Goal: Task Accomplishment & Management: Complete application form

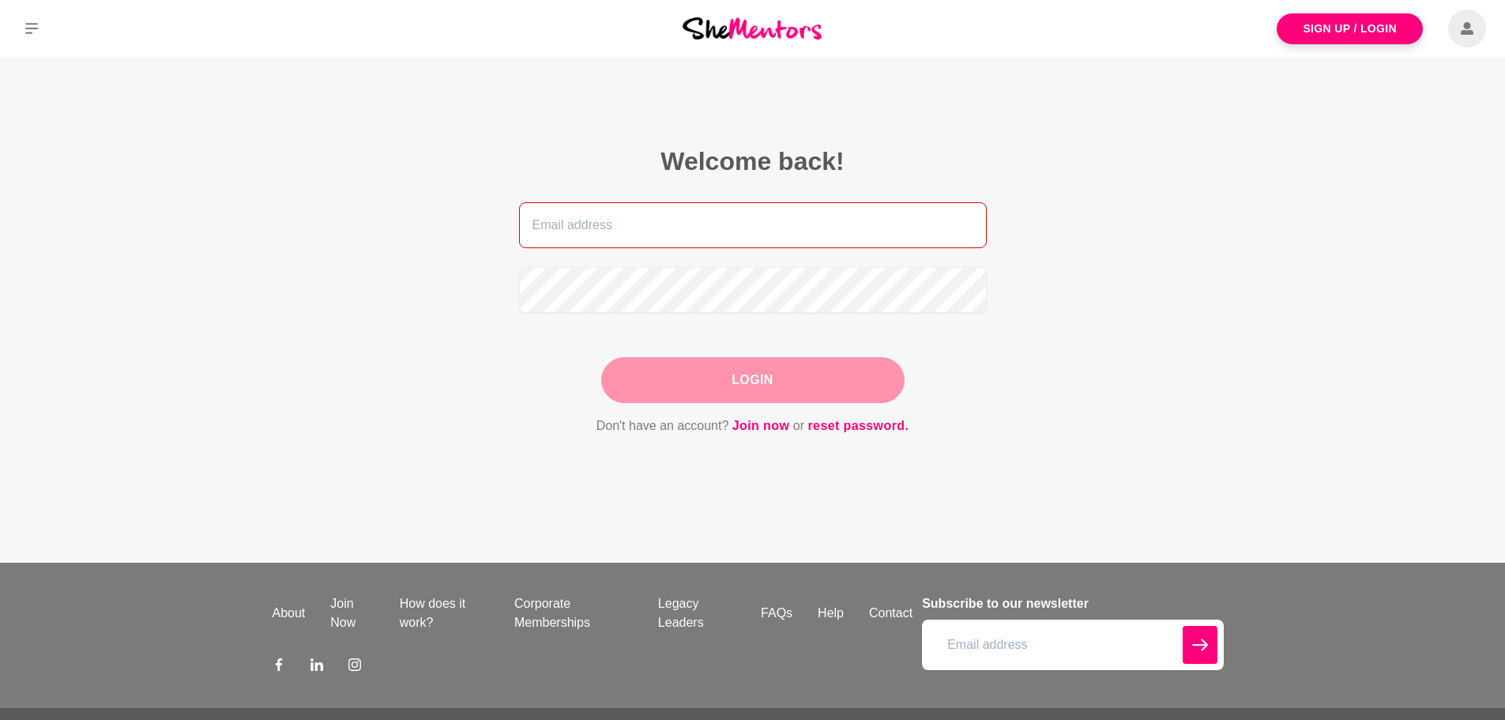
click at [742, 237] on input "email" at bounding box center [753, 225] width 468 height 46
type input "[PERSON_NAME][EMAIL_ADDRESS][PERSON_NAME][DOMAIN_NAME][PERSON_NAME]"
click at [717, 378] on button "Login" at bounding box center [752, 380] width 303 height 46
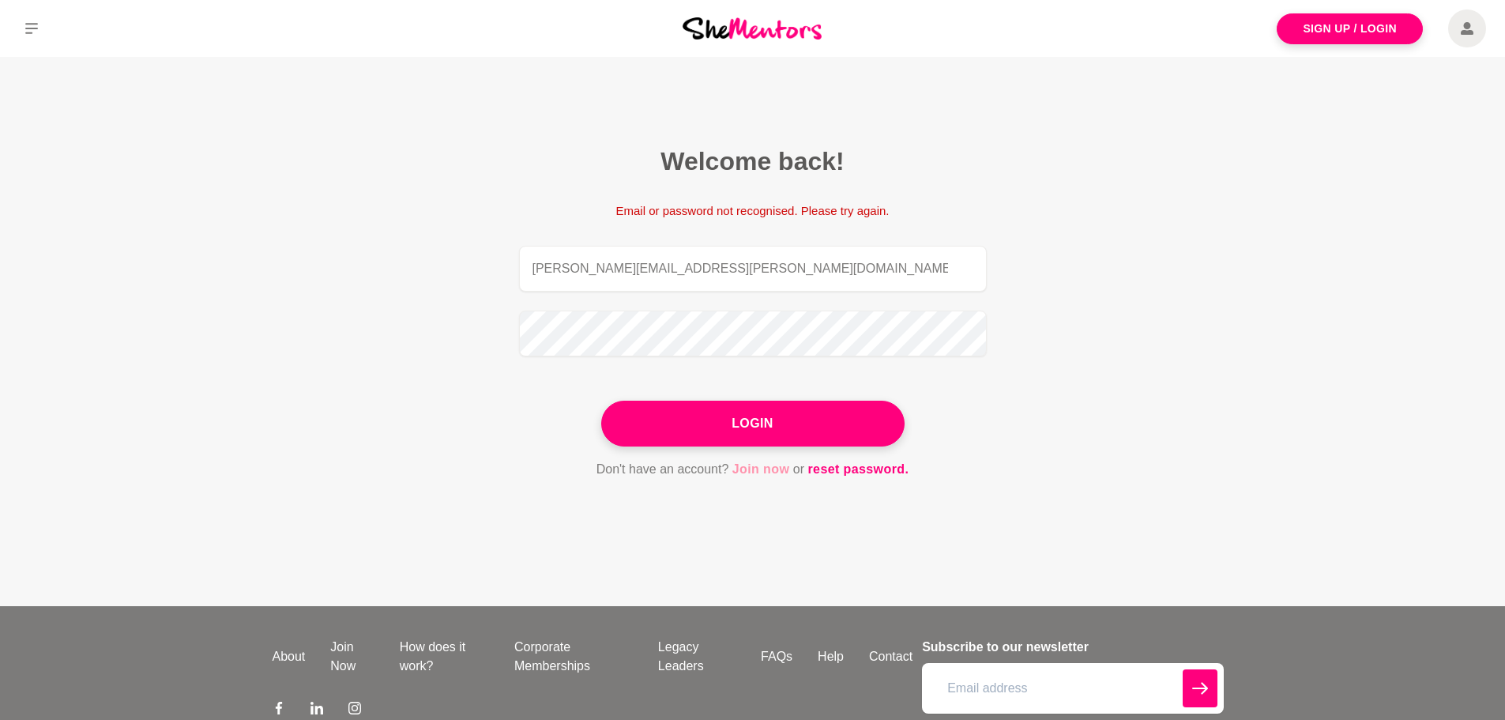
click at [746, 467] on link "Join now" at bounding box center [761, 469] width 58 height 21
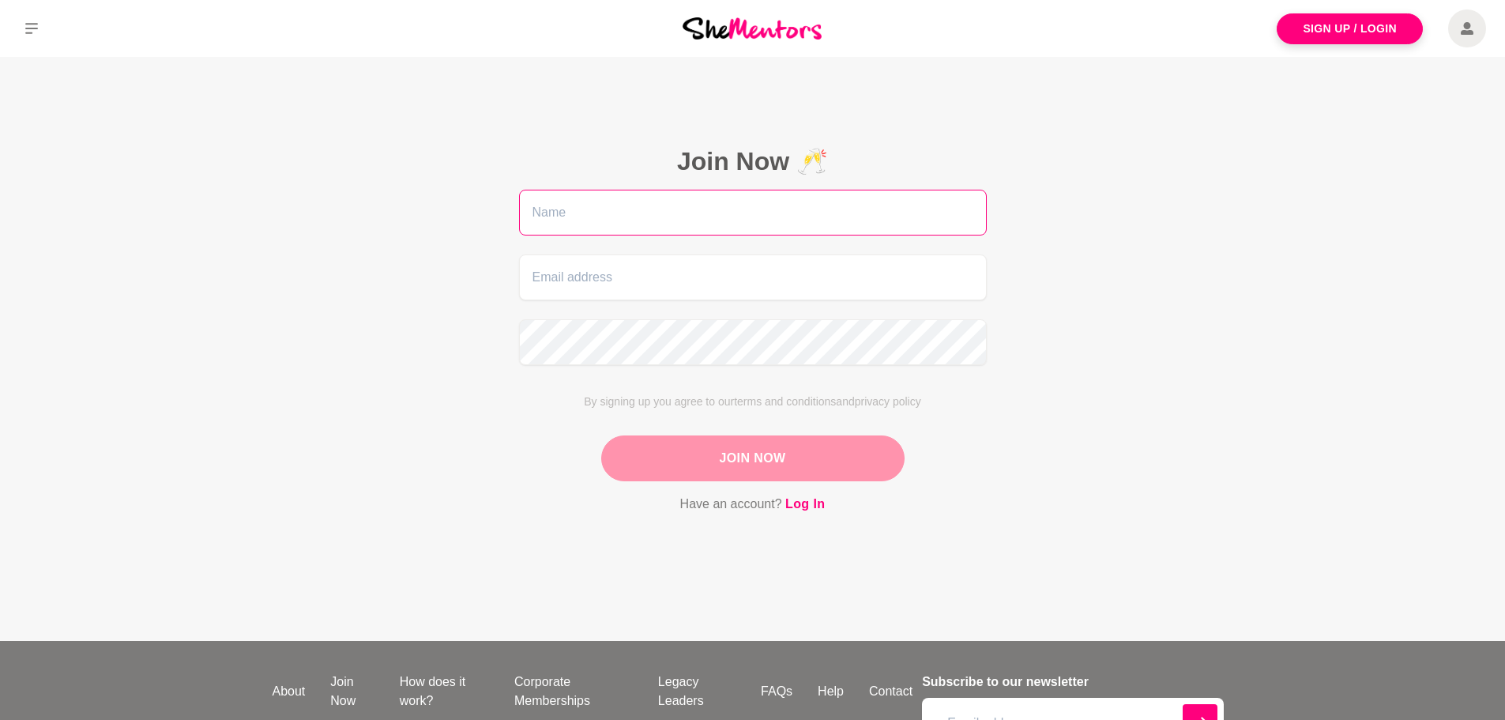
click at [686, 207] on input "text" at bounding box center [753, 213] width 468 height 46
type input "[PERSON_NAME]"
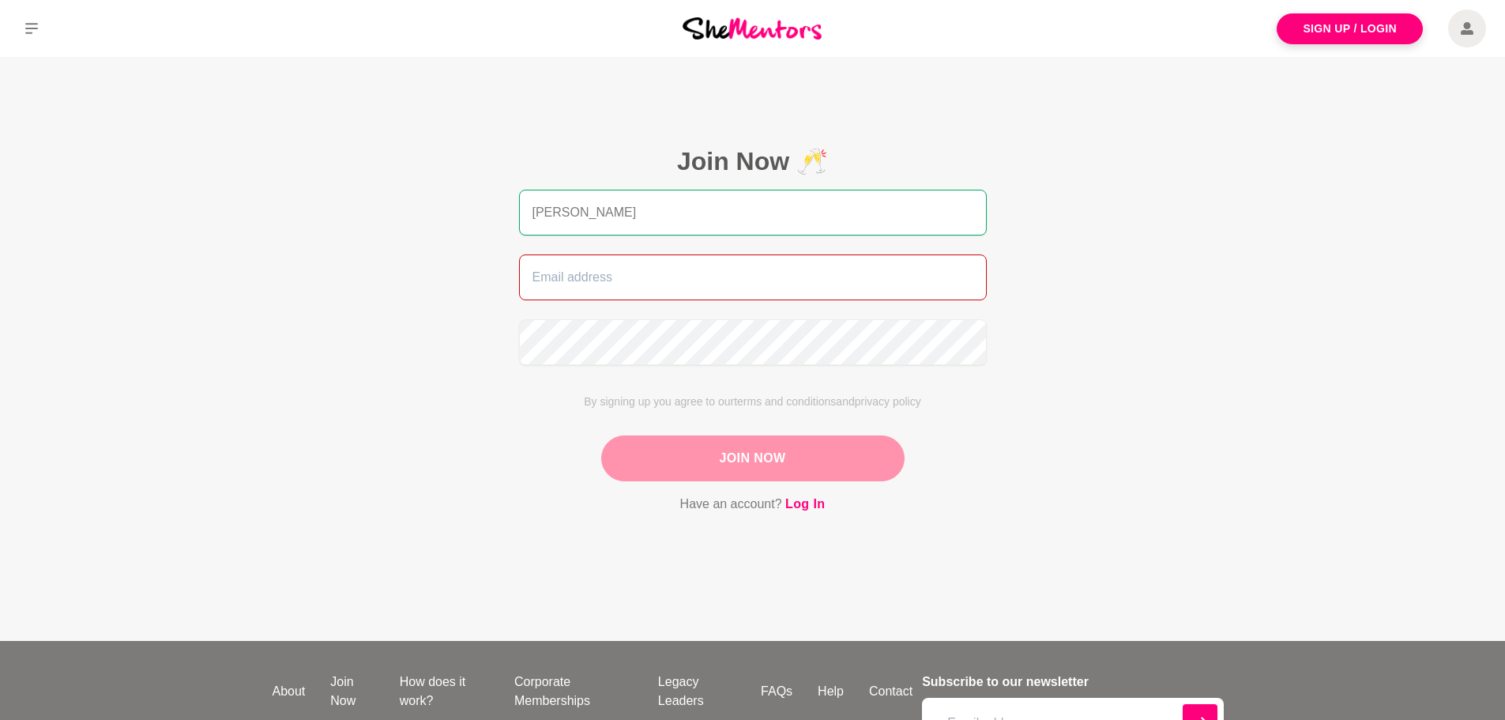
click at [656, 274] on input "email" at bounding box center [753, 277] width 468 height 46
type input "[PERSON_NAME][EMAIL_ADDRESS][PERSON_NAME][DOMAIN_NAME][PERSON_NAME]"
click at [785, 469] on button "Join Now" at bounding box center [752, 458] width 303 height 46
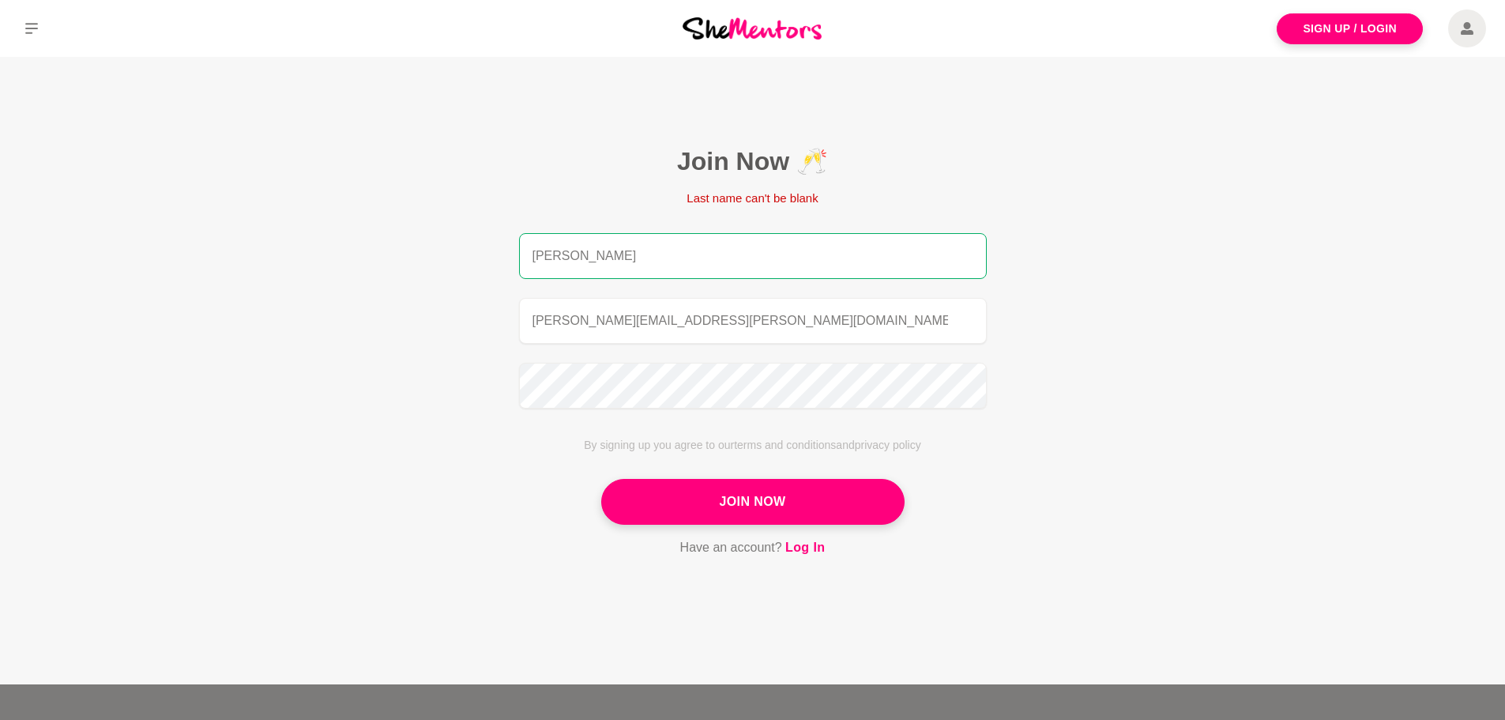
click at [706, 262] on input "[PERSON_NAME]" at bounding box center [753, 256] width 468 height 46
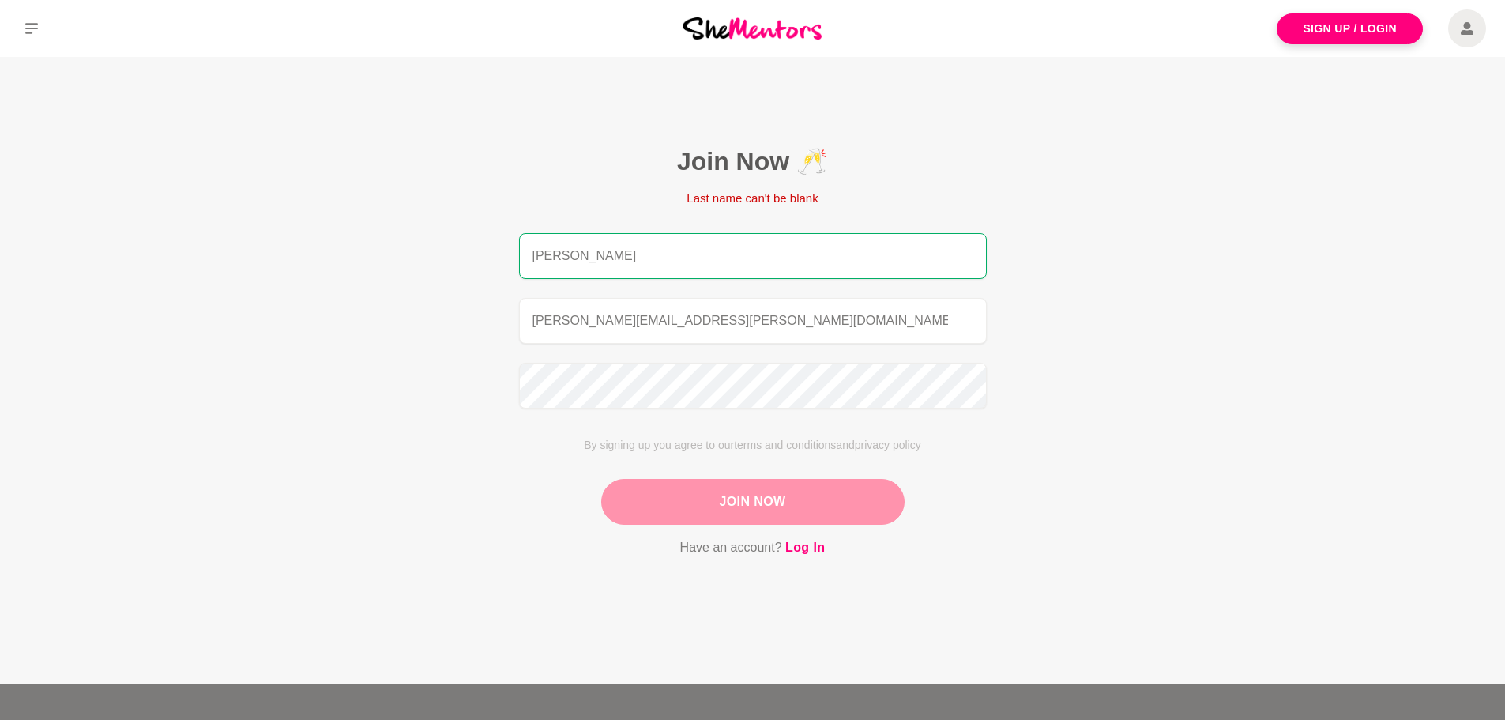
type input "[PERSON_NAME]"
click at [695, 499] on button "Join Now" at bounding box center [752, 502] width 303 height 46
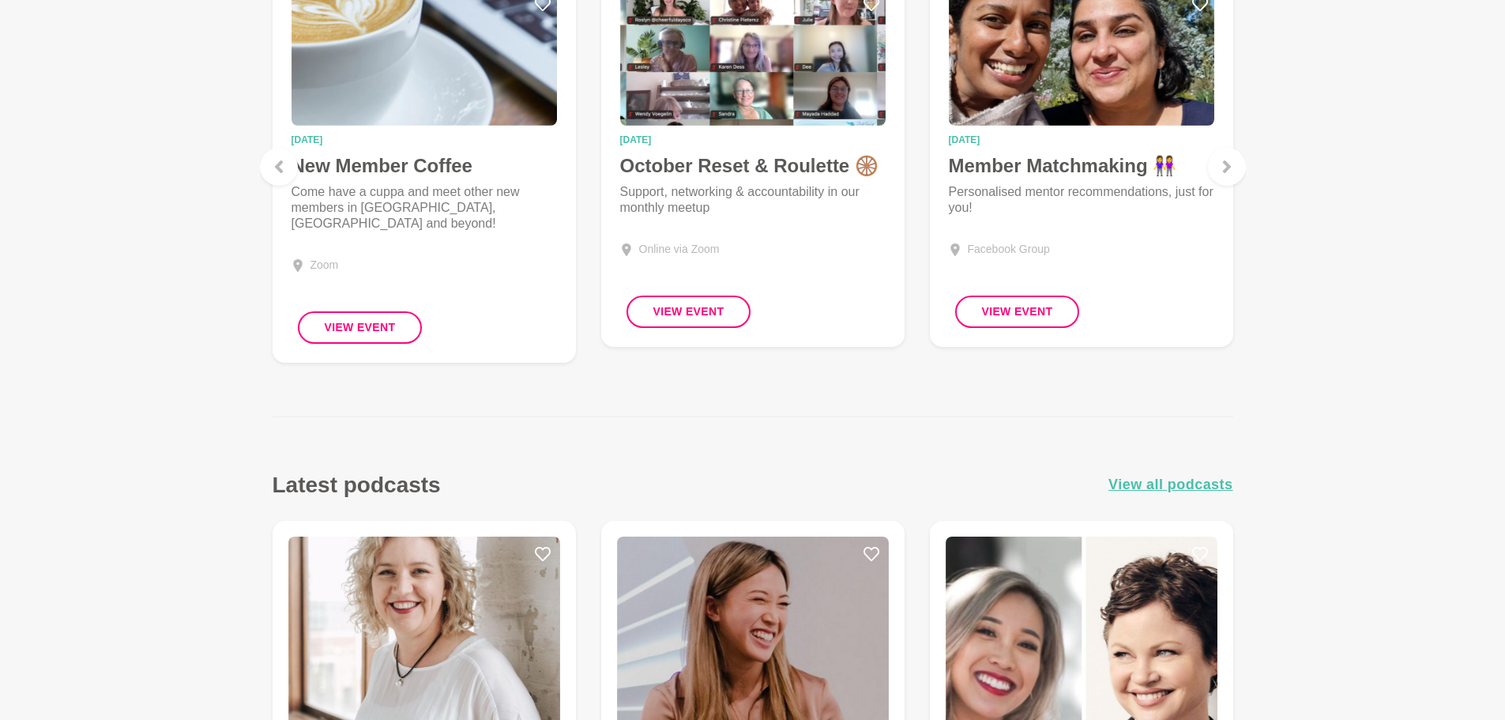
scroll to position [553, 0]
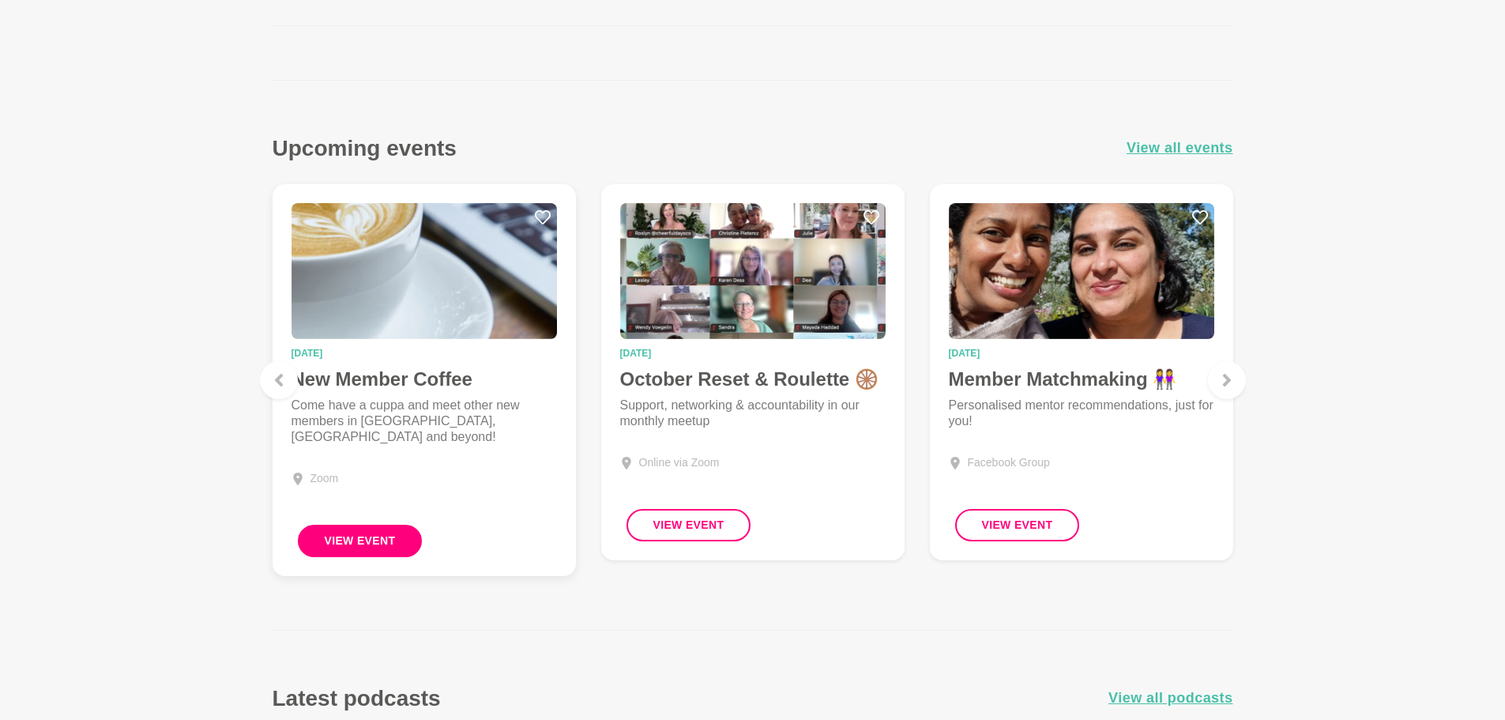
click at [378, 540] on button "View Event" at bounding box center [360, 541] width 125 height 32
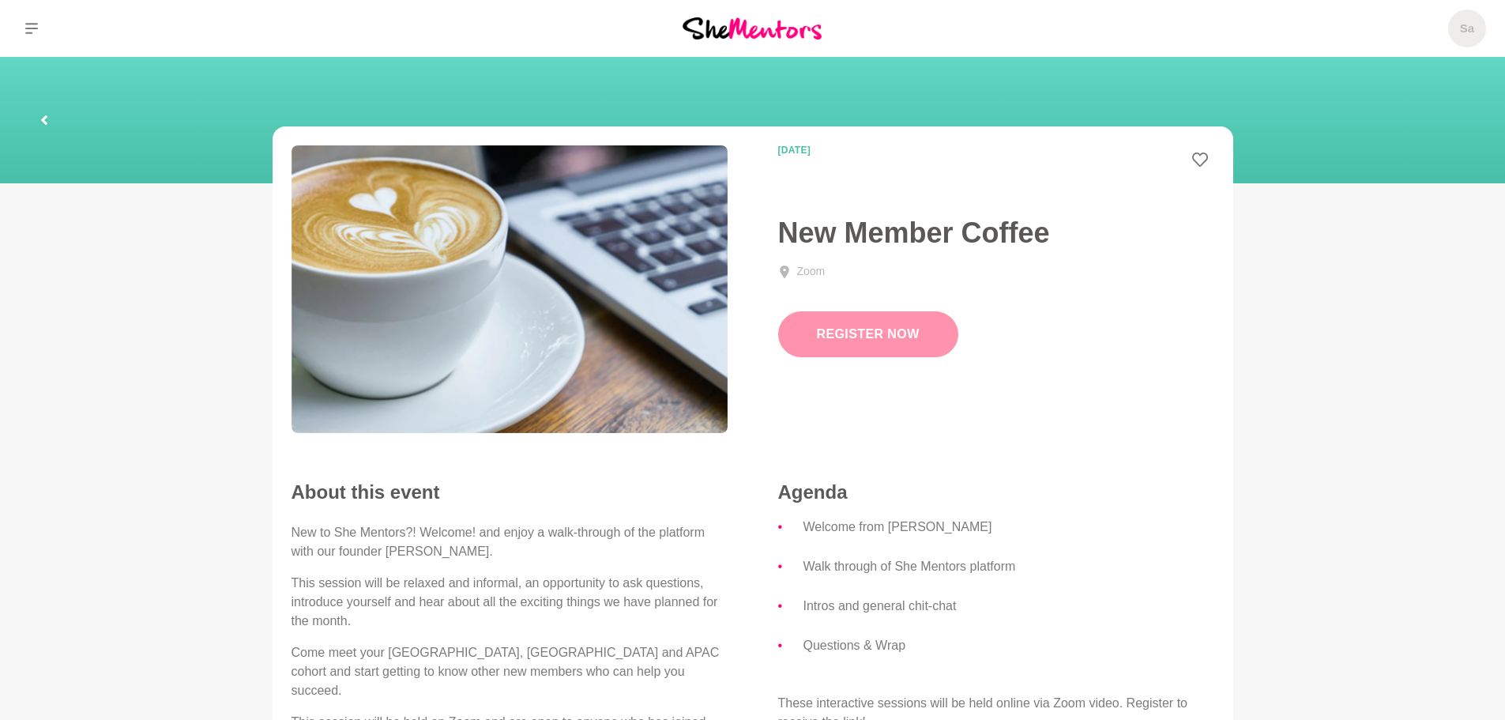
click at [884, 333] on button "Register Now" at bounding box center [868, 334] width 180 height 46
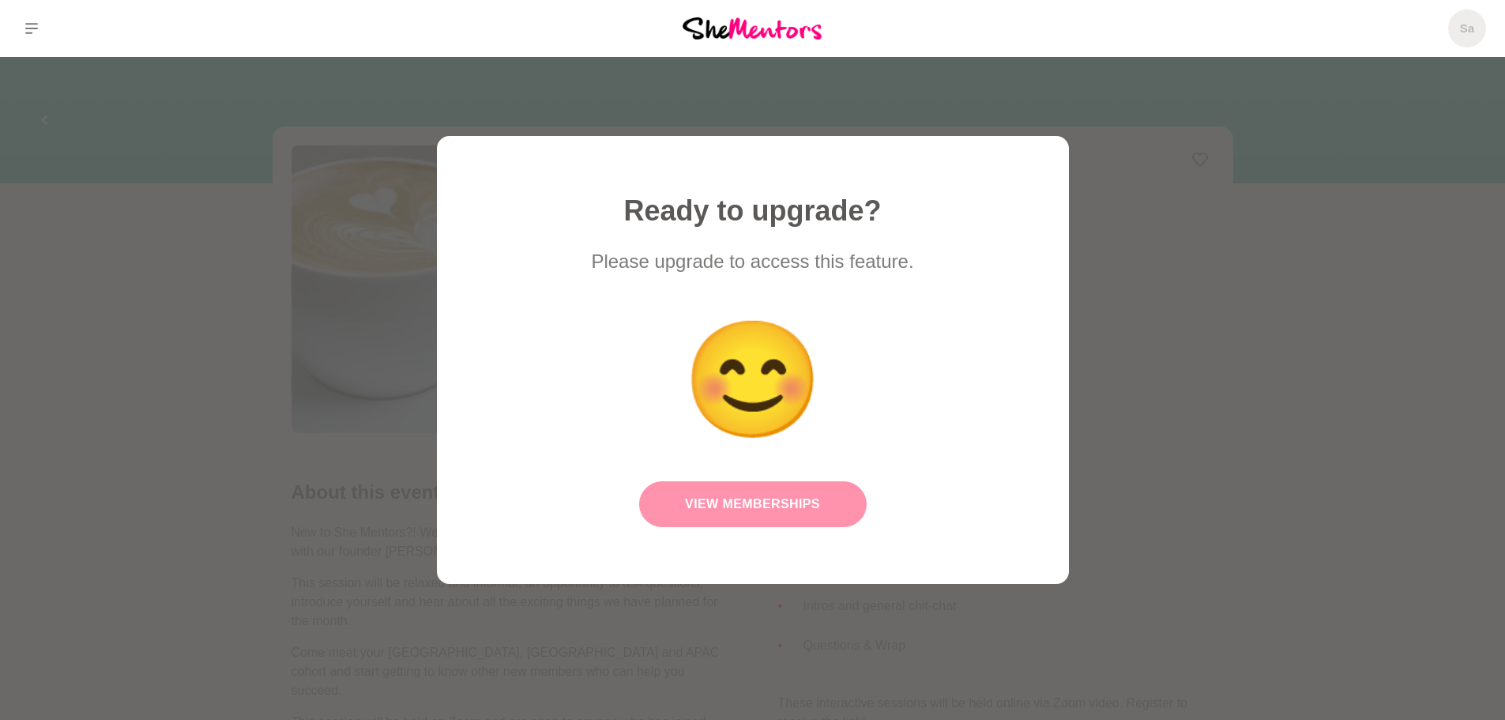
click at [778, 500] on link "View Memberships" at bounding box center [753, 504] width 228 height 46
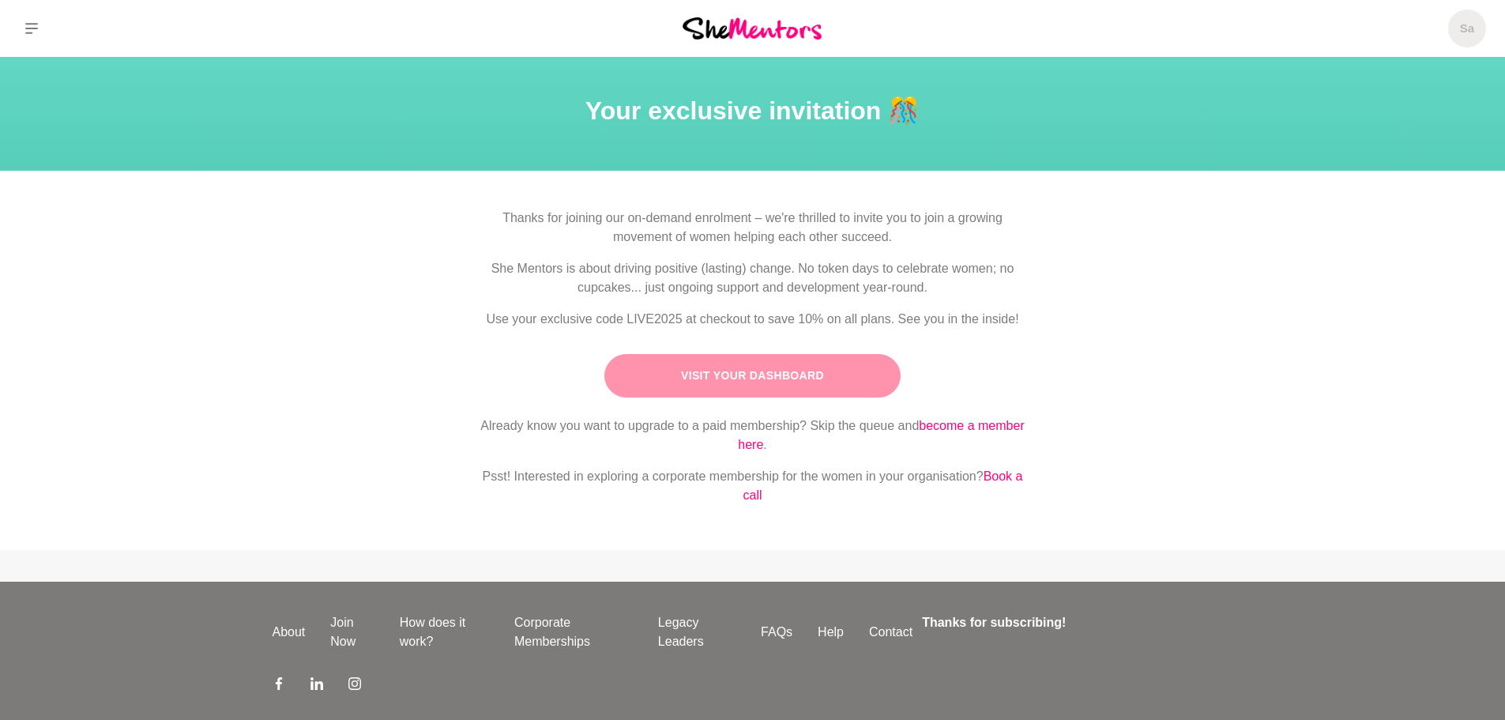
click at [756, 386] on link "Visit Your Dashboard" at bounding box center [752, 375] width 296 height 43
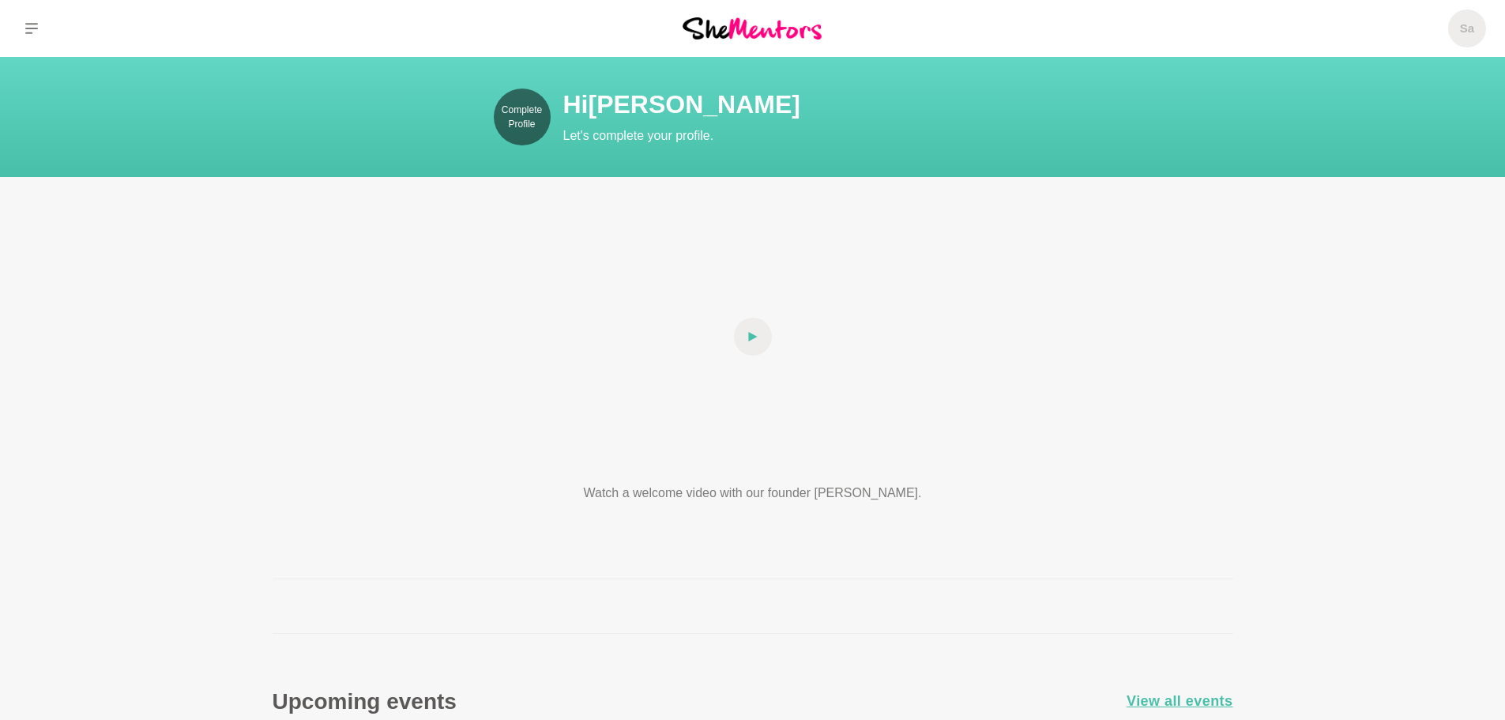
click at [514, 114] on p "Complete Profile" at bounding box center [522, 117] width 57 height 28
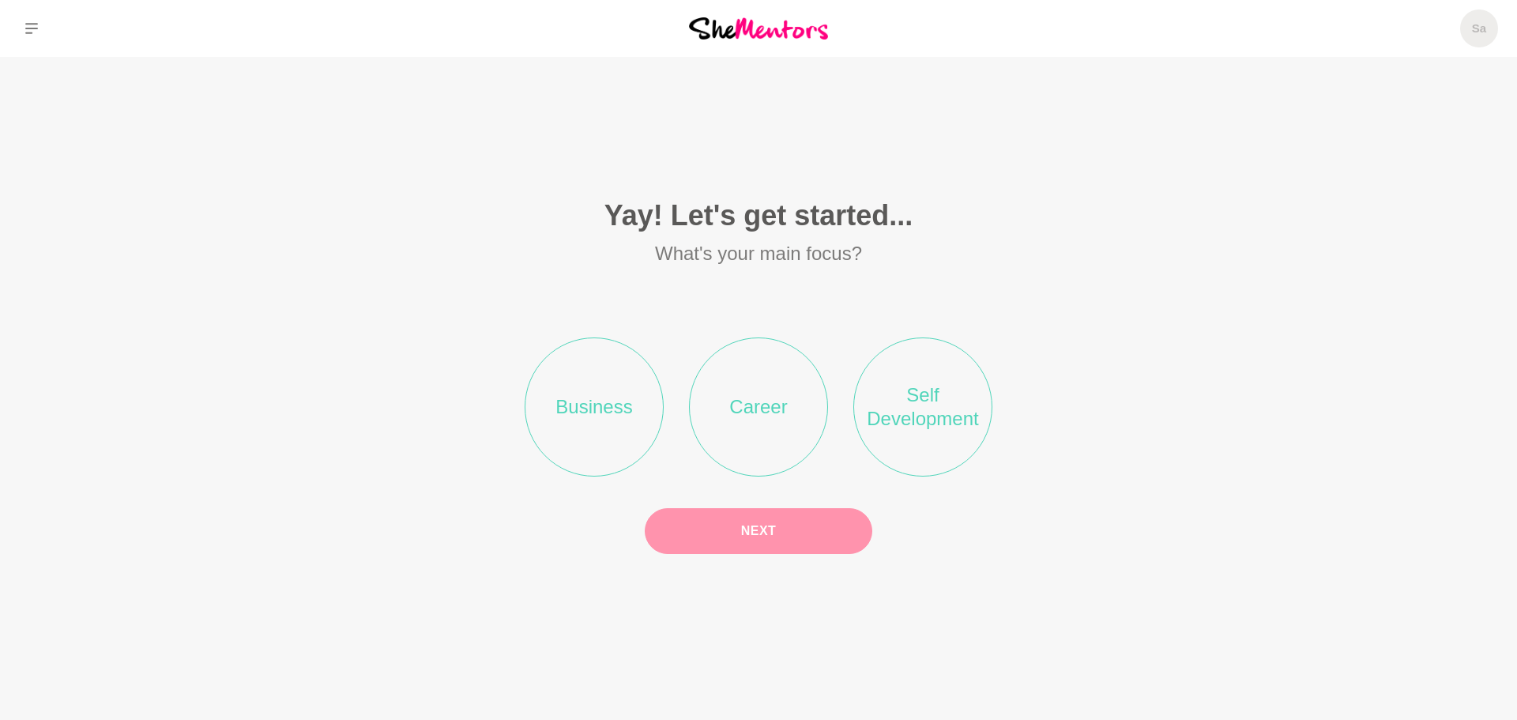
click at [600, 402] on li "Business" at bounding box center [594, 406] width 139 height 139
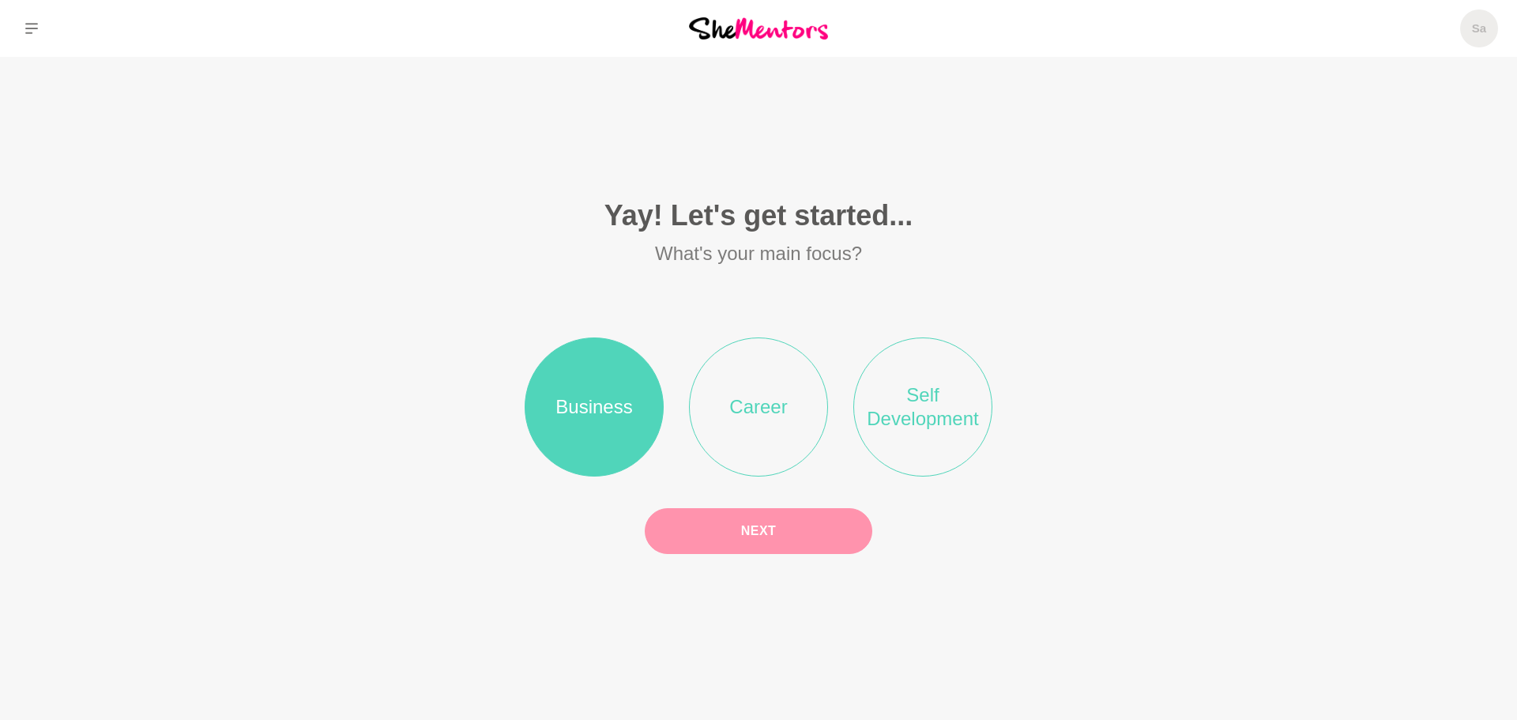
click at [745, 534] on button "Next" at bounding box center [759, 531] width 228 height 46
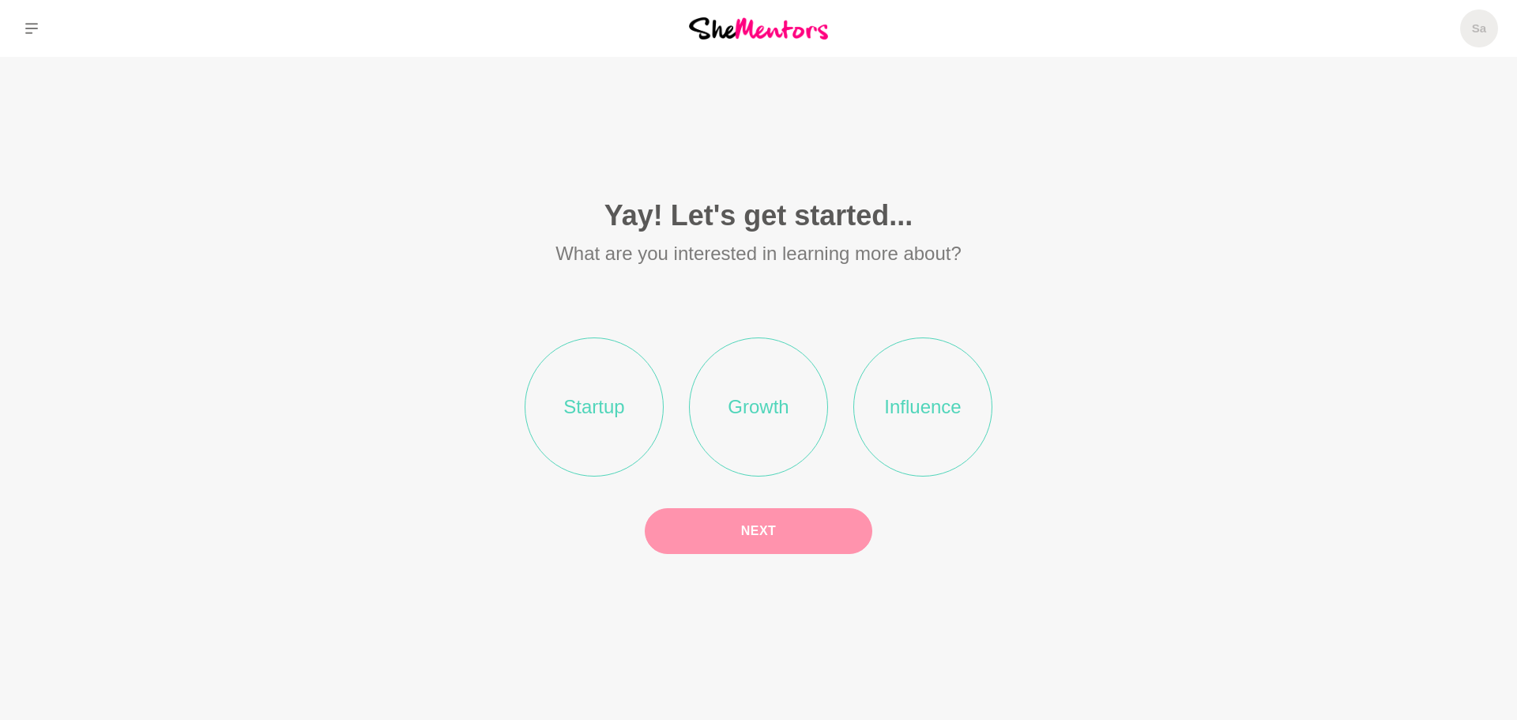
click at [780, 423] on li "Growth" at bounding box center [758, 406] width 139 height 139
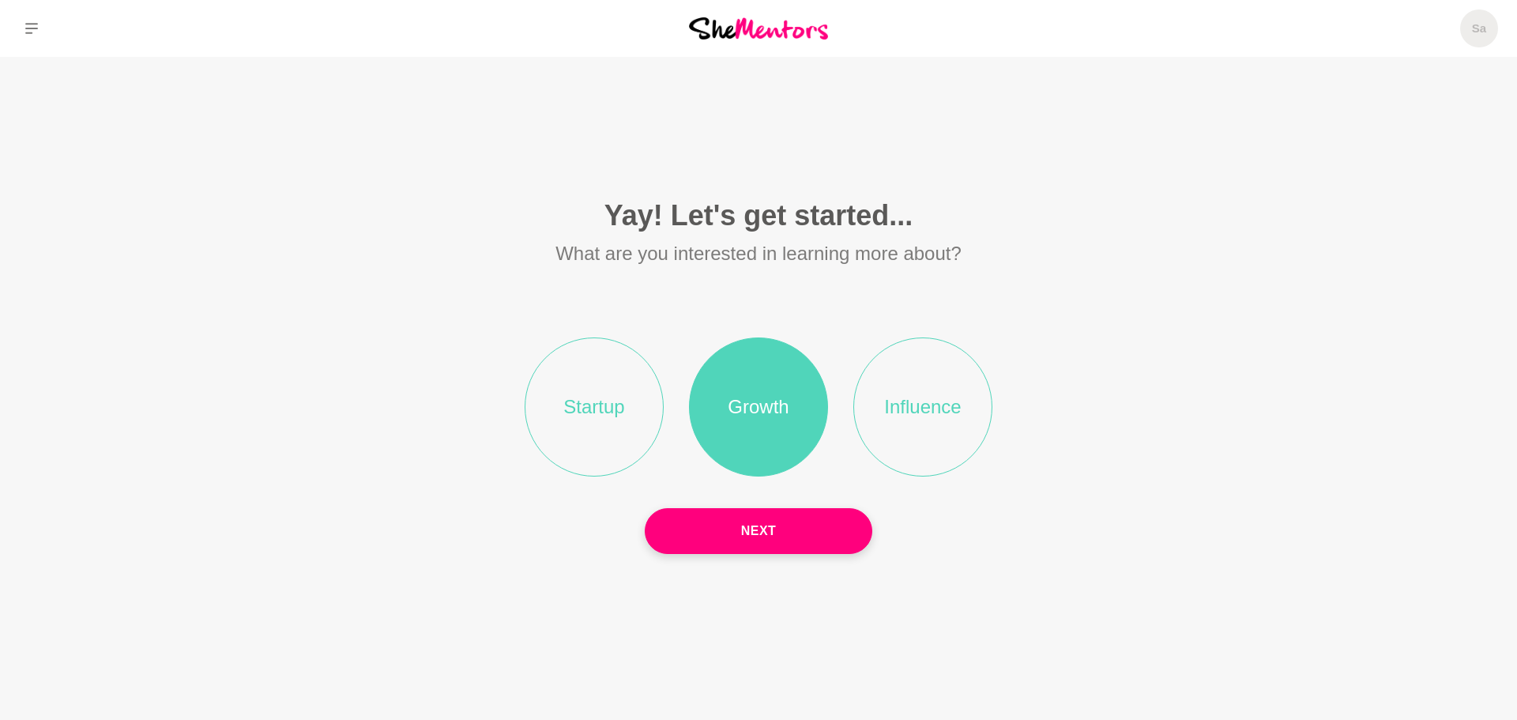
click at [941, 414] on li "Influence" at bounding box center [922, 406] width 139 height 139
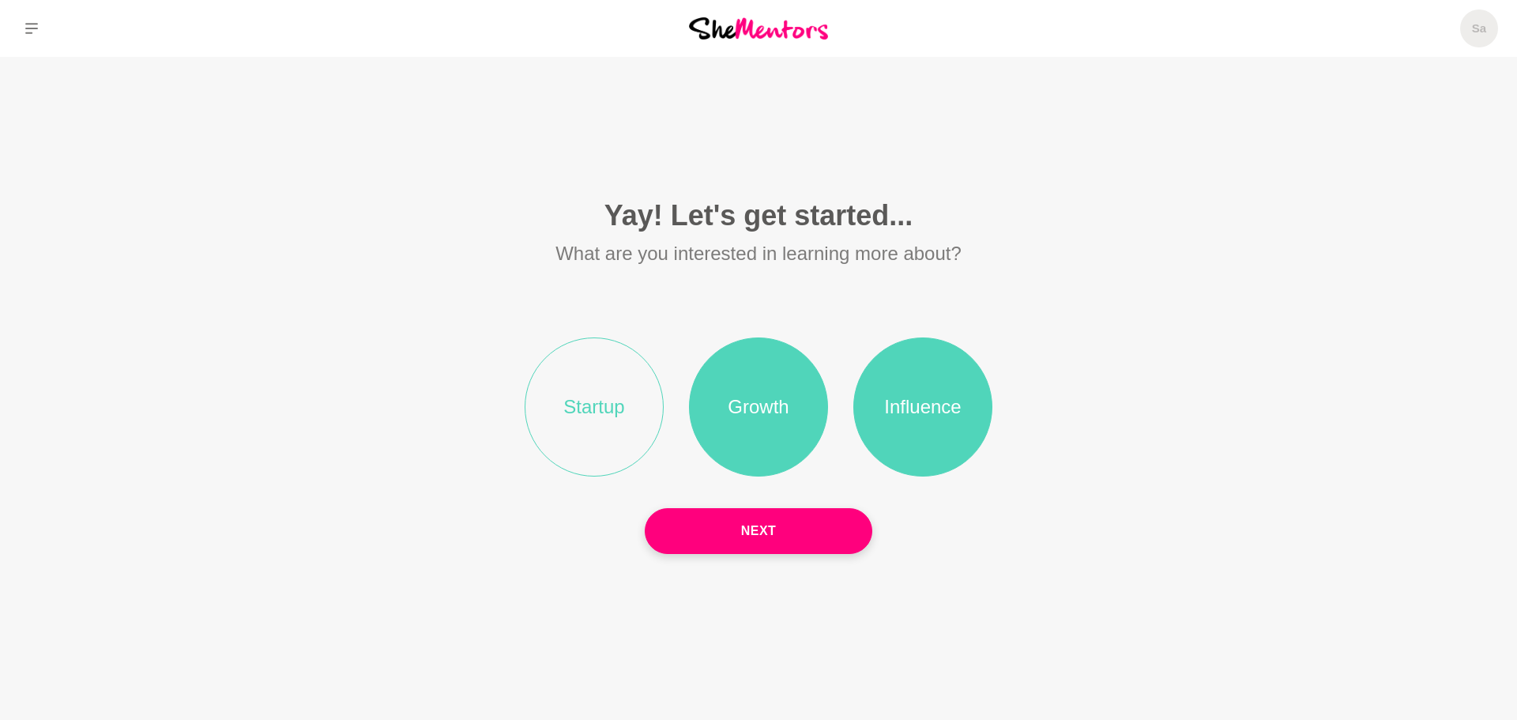
click at [630, 409] on li "Startup" at bounding box center [594, 406] width 139 height 139
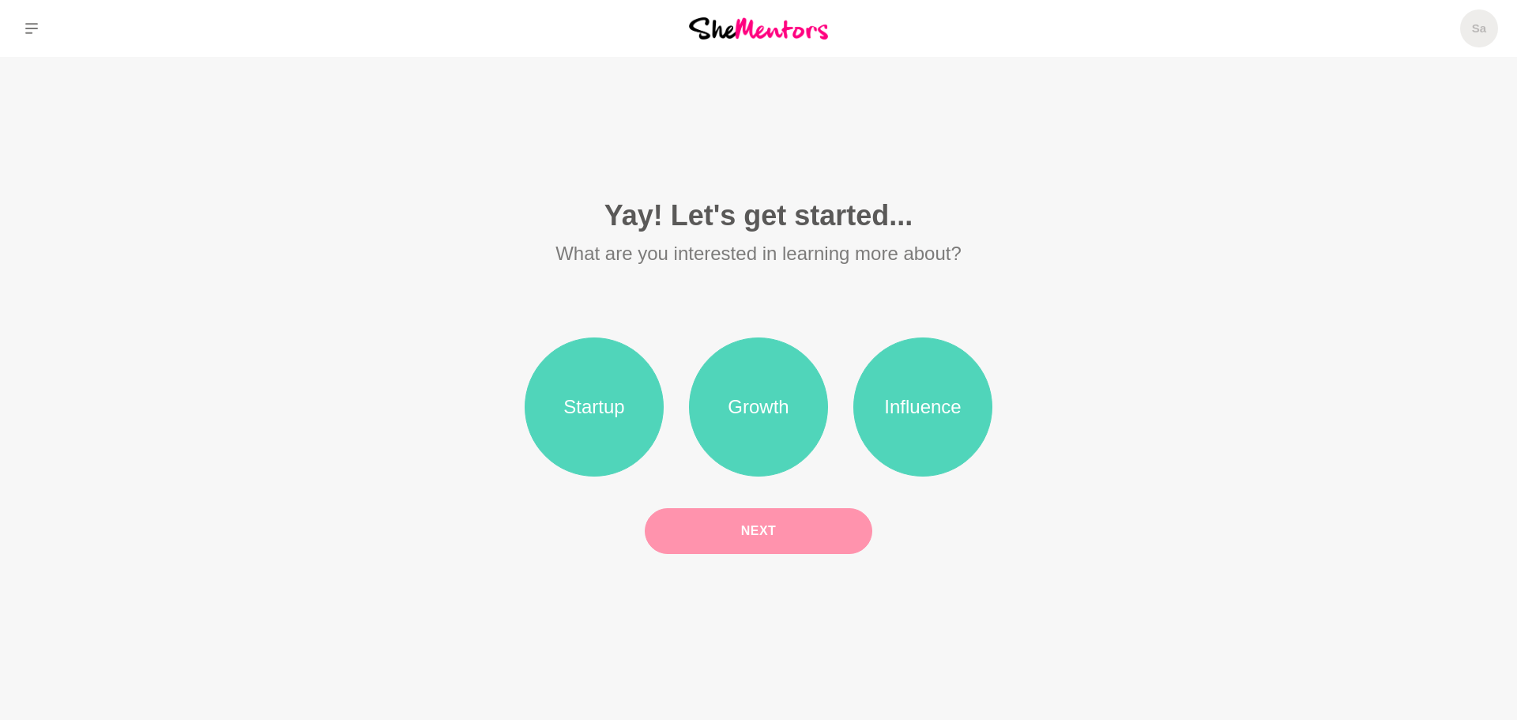
click at [816, 544] on button "Next" at bounding box center [759, 531] width 228 height 46
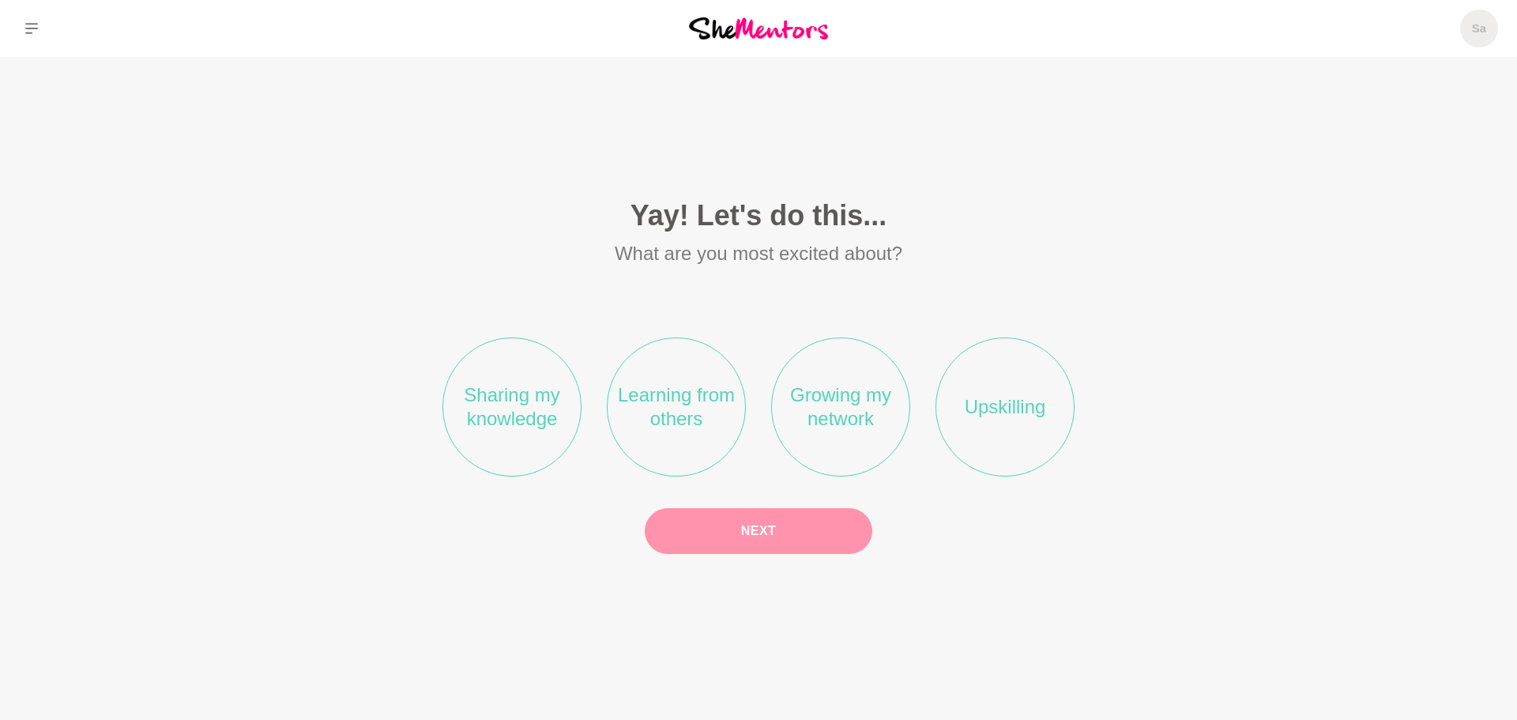
click at [533, 400] on li "Sharing my knowledge" at bounding box center [511, 406] width 139 height 139
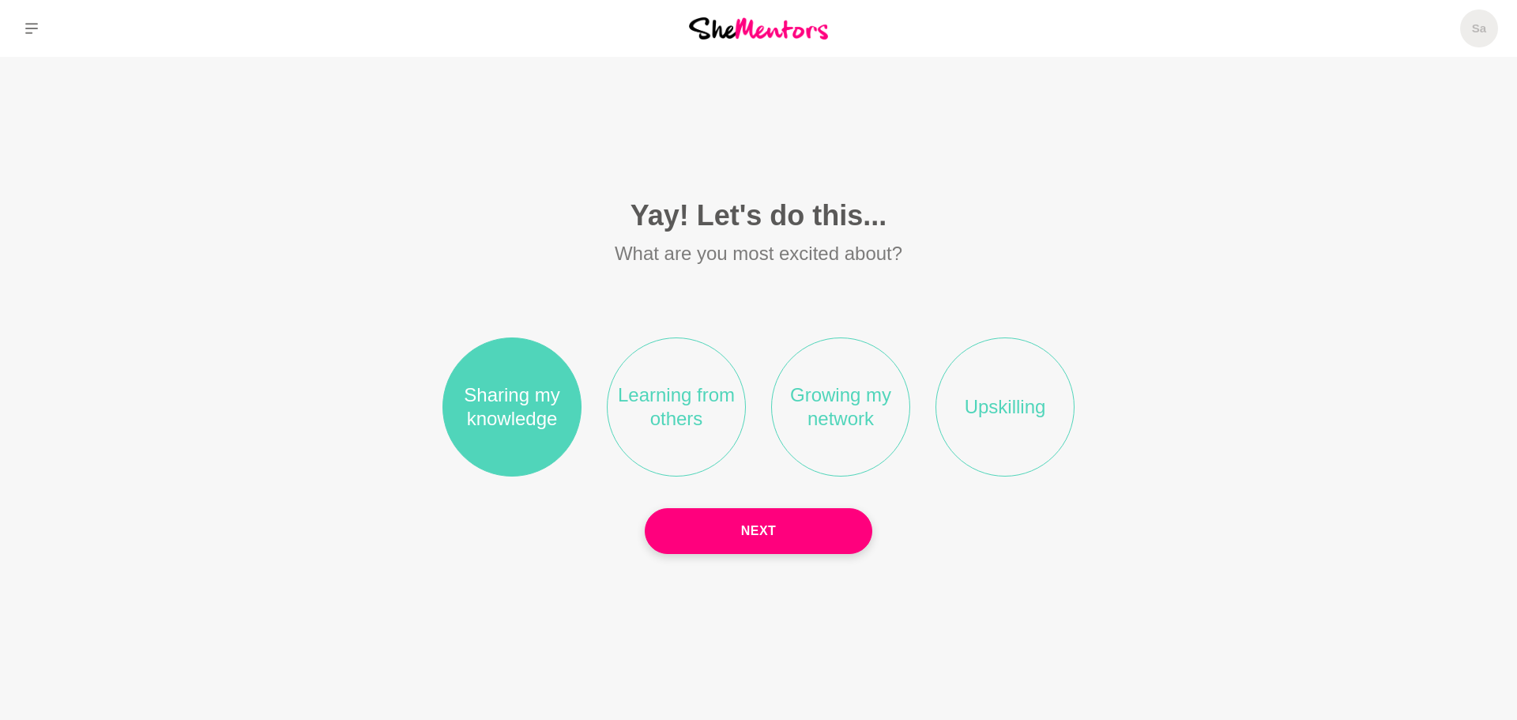
click at [691, 404] on li "Learning from others" at bounding box center [676, 406] width 139 height 139
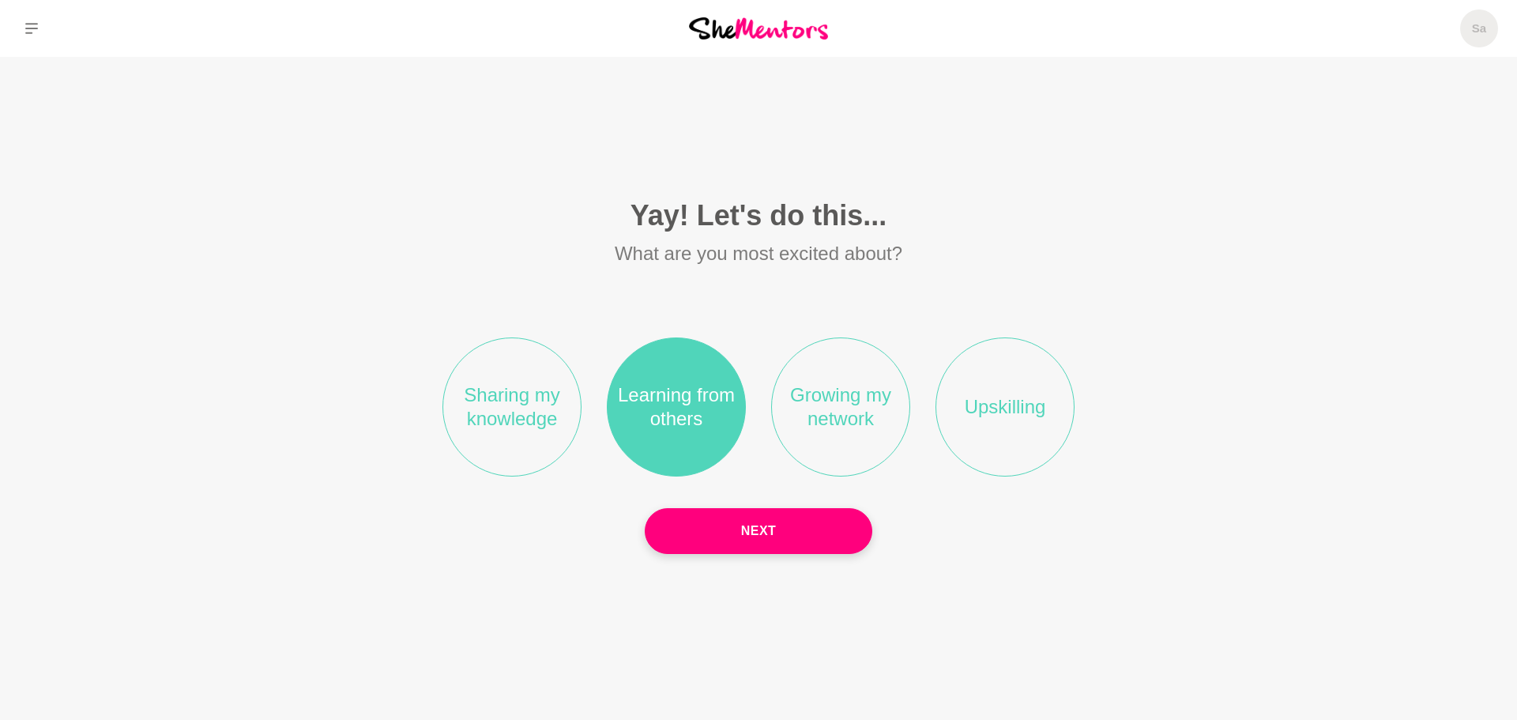
click at [828, 404] on li "Growing my network" at bounding box center [840, 406] width 139 height 139
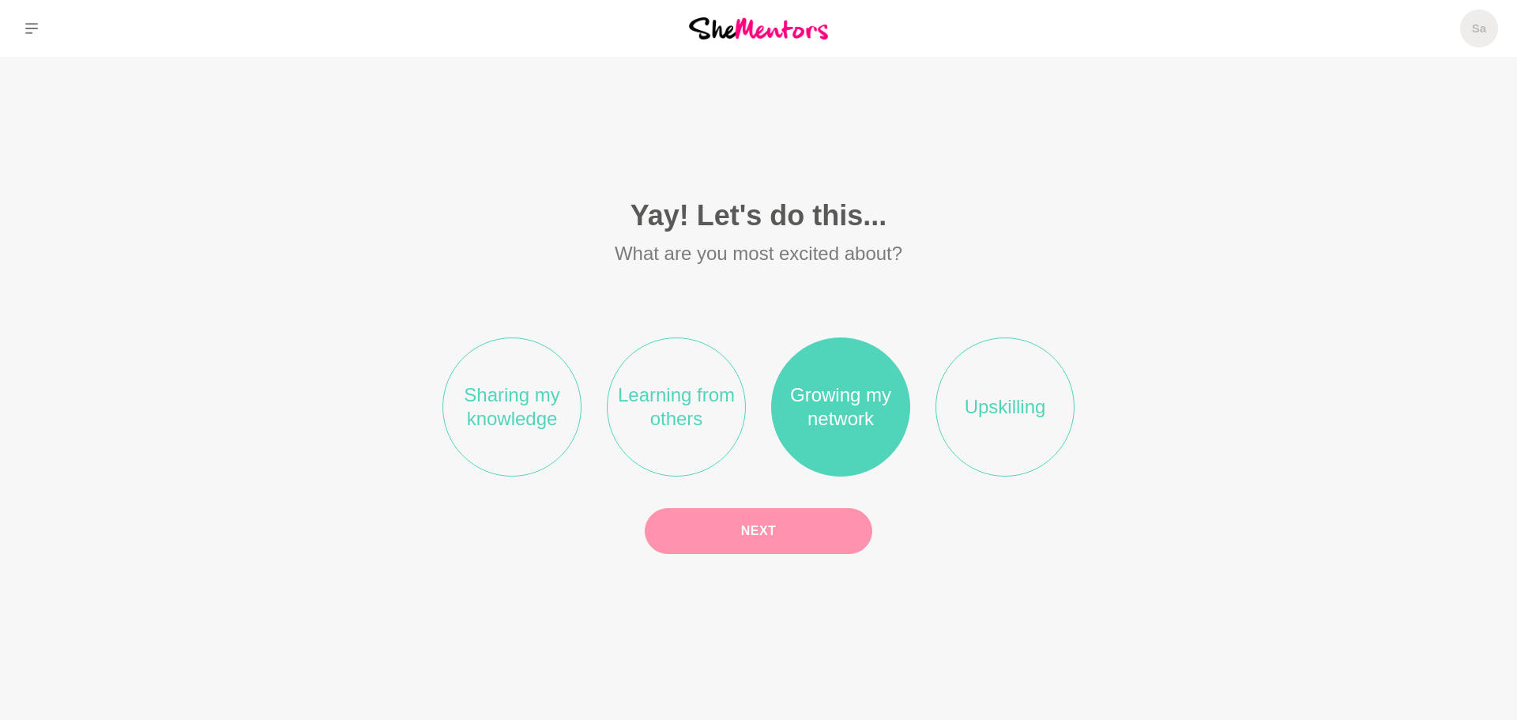
click at [782, 522] on button "Next" at bounding box center [759, 531] width 228 height 46
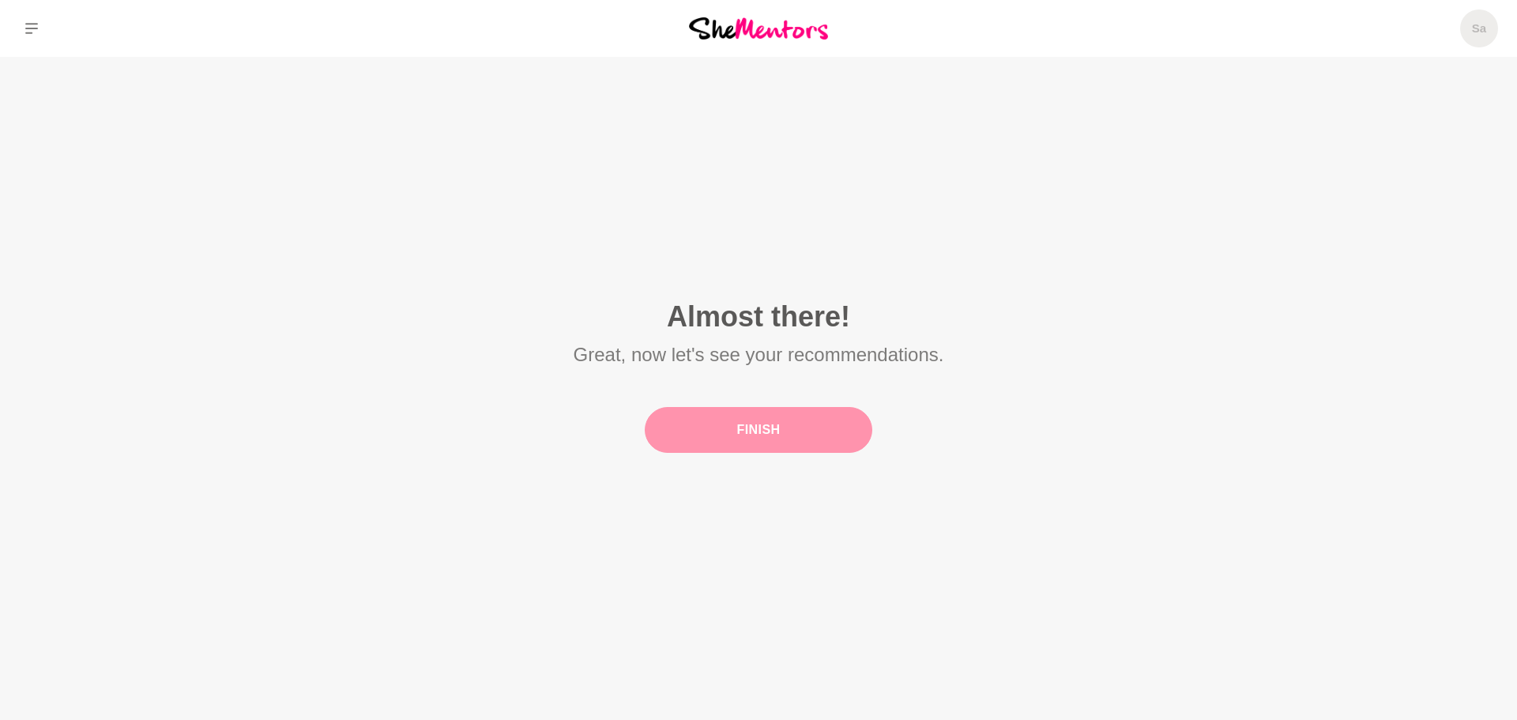
click at [758, 433] on button "Finish" at bounding box center [759, 430] width 228 height 46
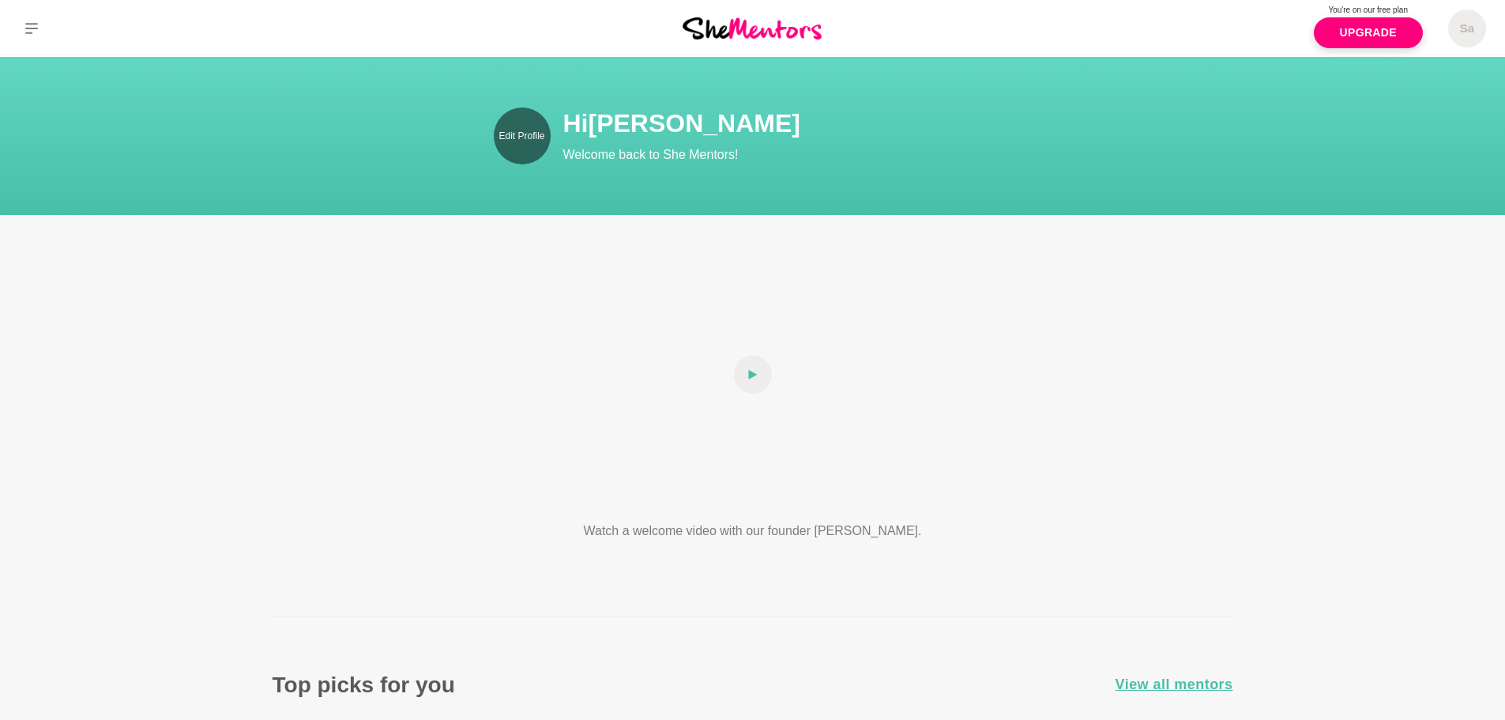
click at [521, 145] on link "Edit Profile" at bounding box center [522, 135] width 57 height 57
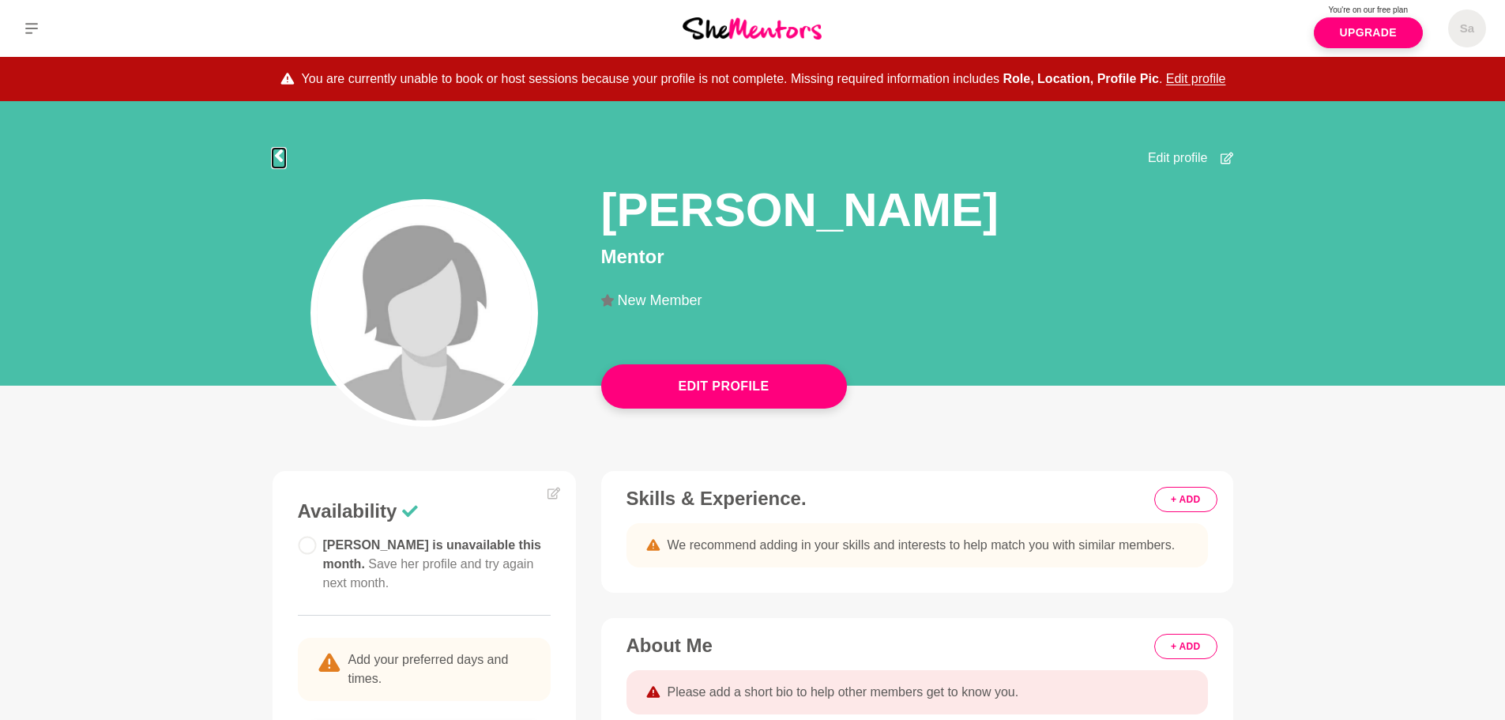
click at [280, 152] on icon at bounding box center [278, 155] width 8 height 13
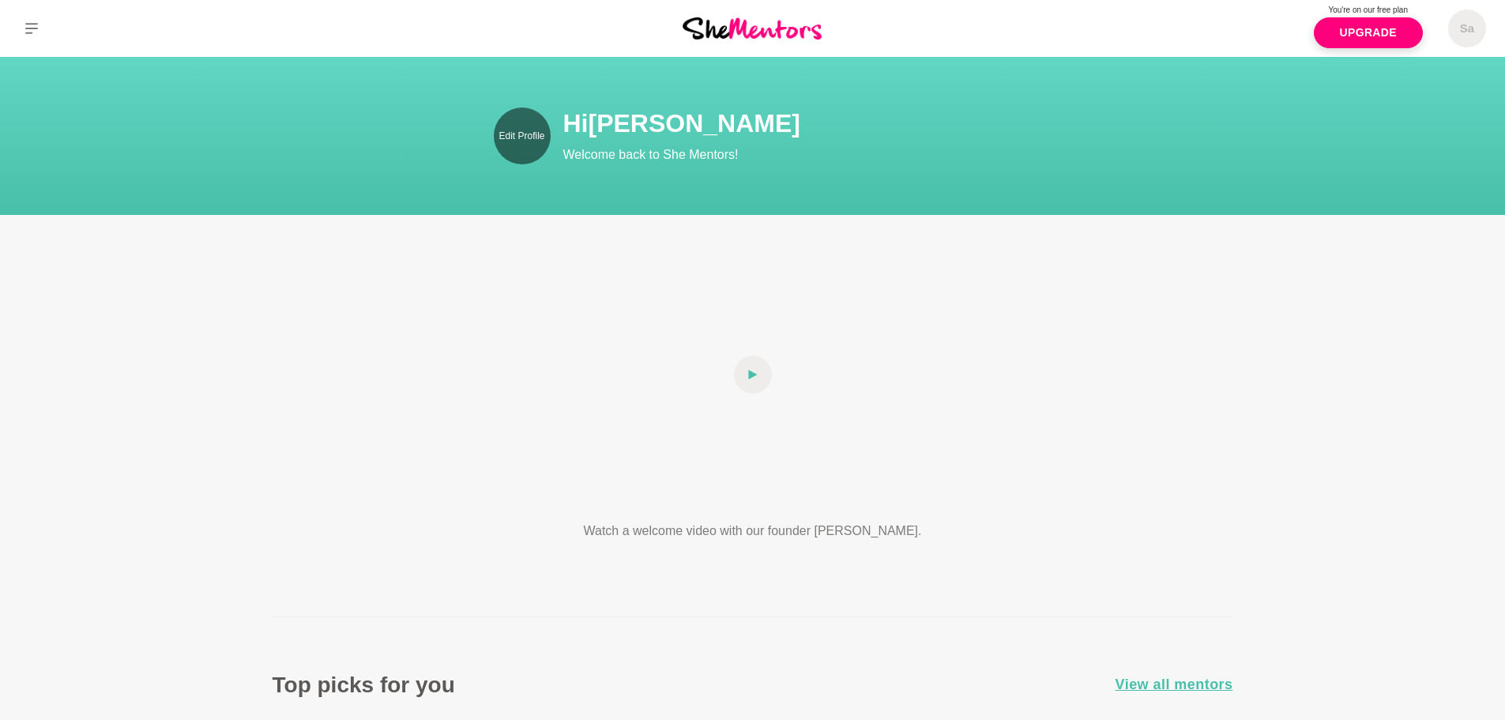
click at [541, 145] on link "Edit Profile" at bounding box center [522, 135] width 57 height 57
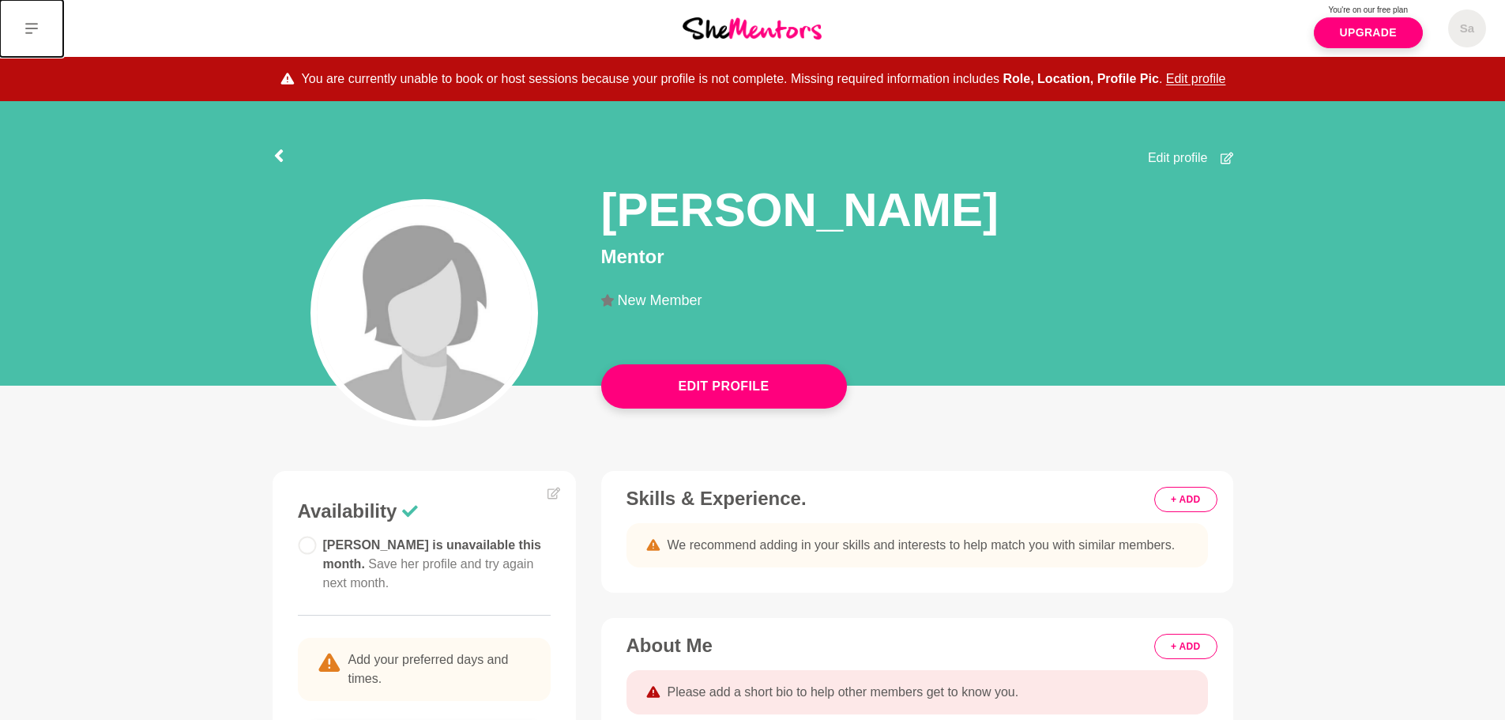
click at [38, 32] on button at bounding box center [31, 28] width 63 height 57
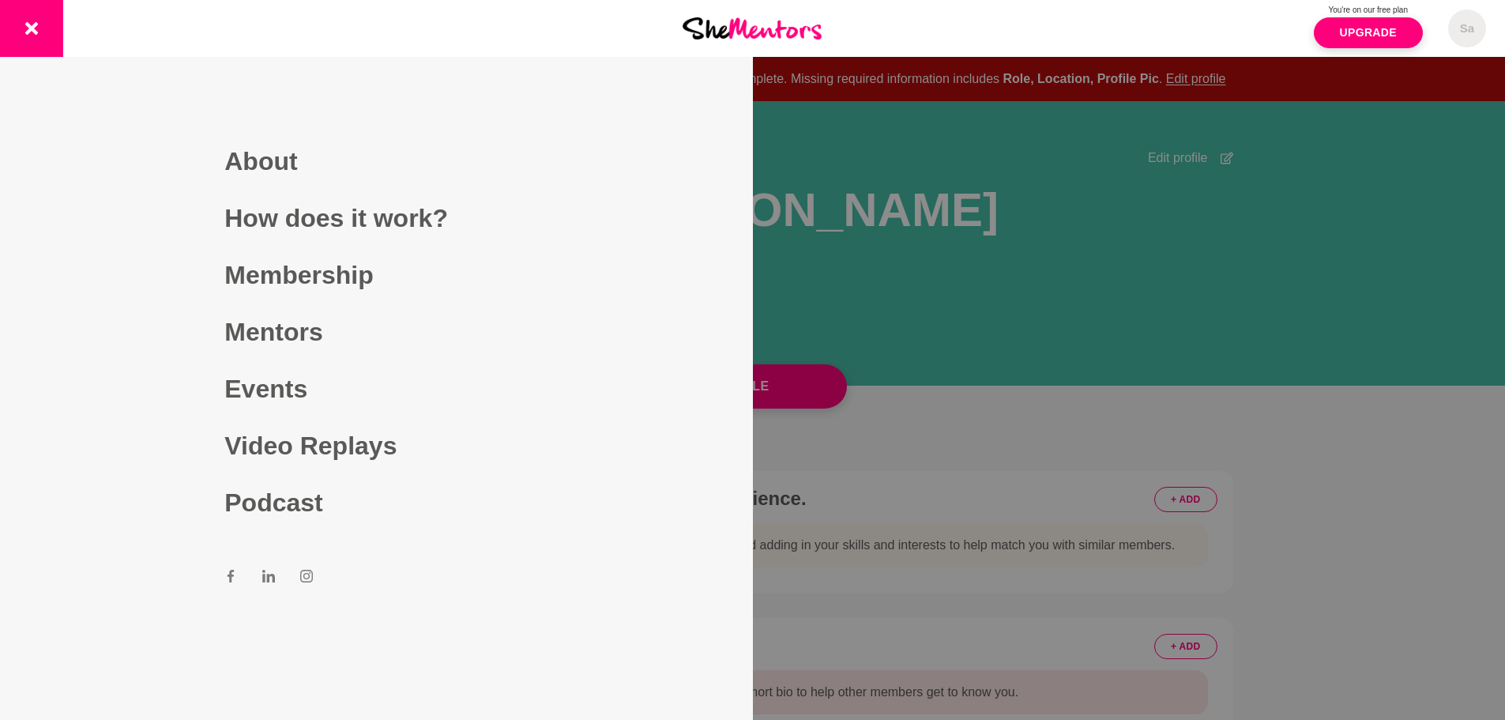
click at [1030, 199] on div at bounding box center [752, 360] width 1505 height 720
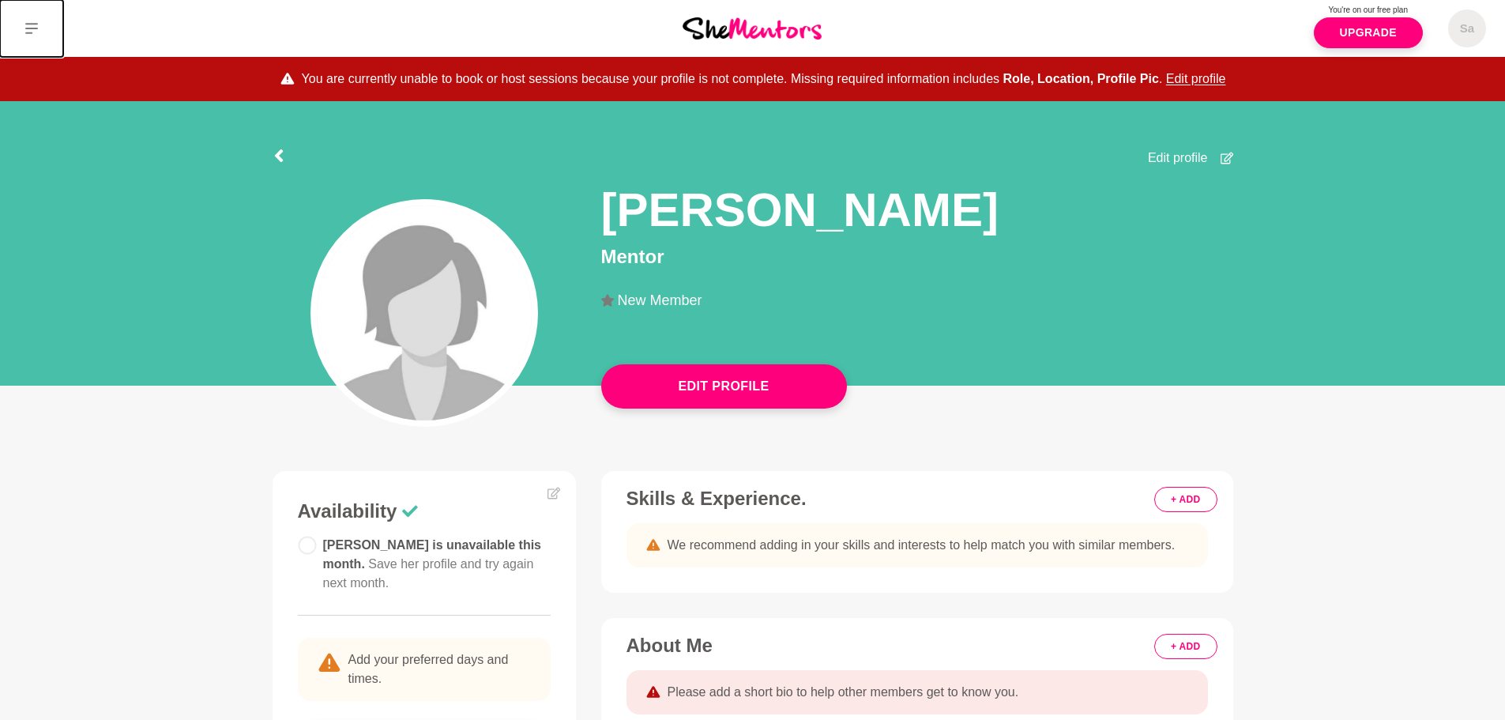
click at [30, 25] on icon at bounding box center [31, 28] width 13 height 13
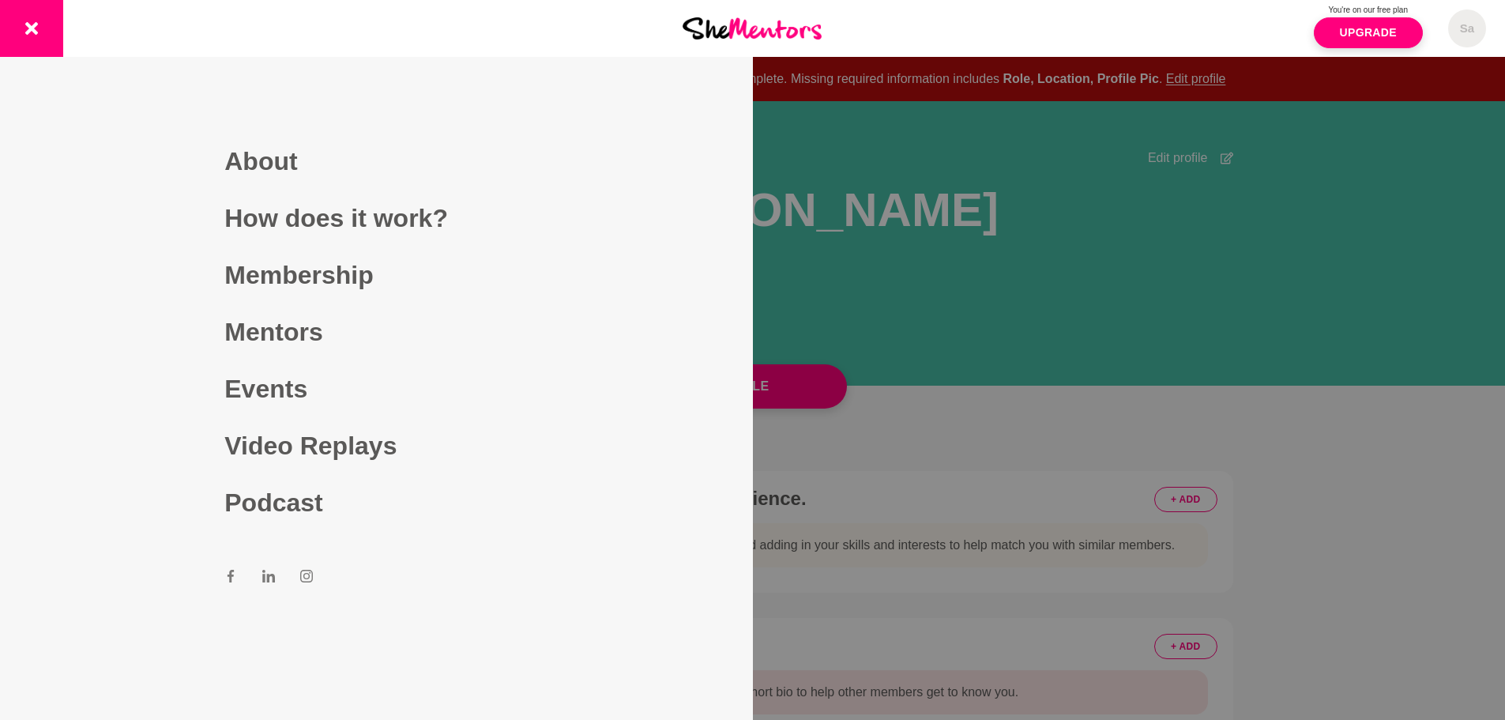
click at [1213, 293] on div at bounding box center [752, 360] width 1505 height 720
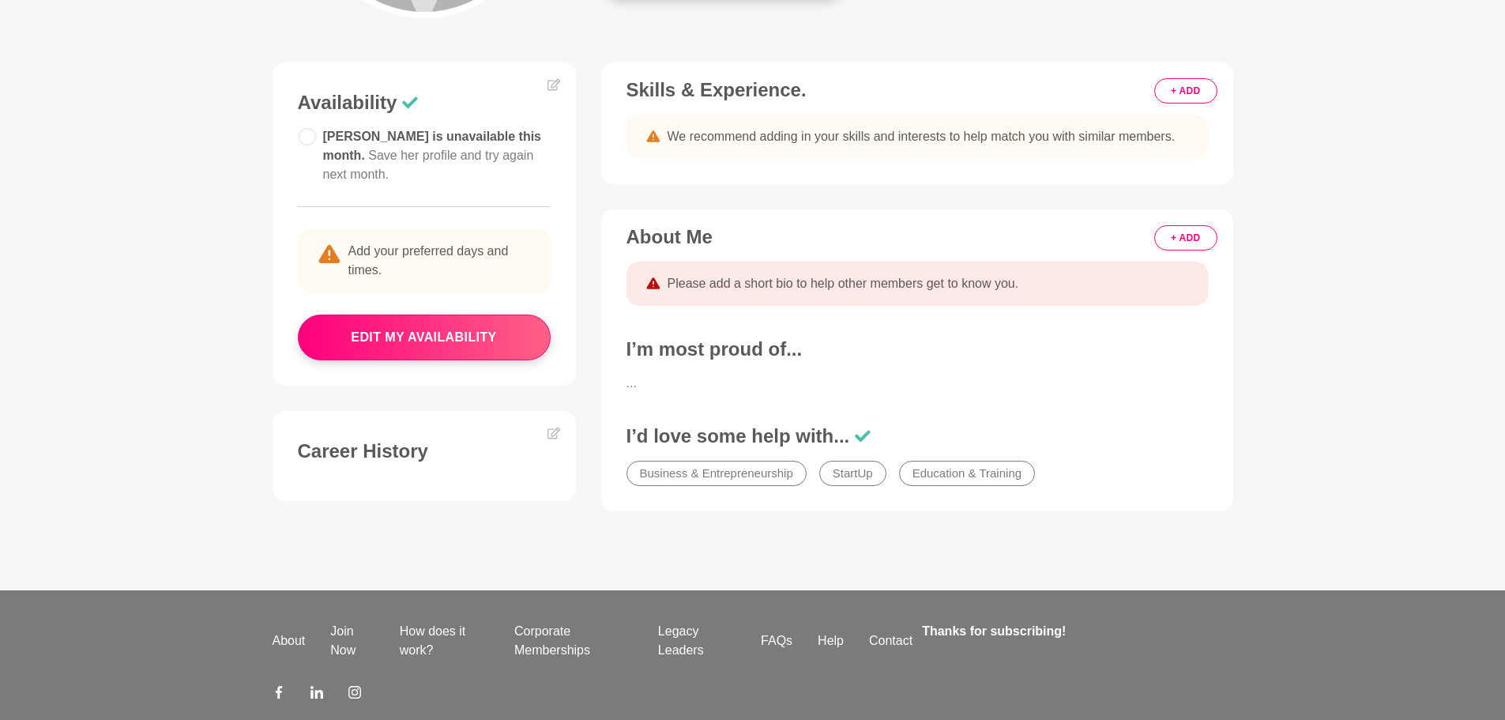
scroll to position [487, 0]
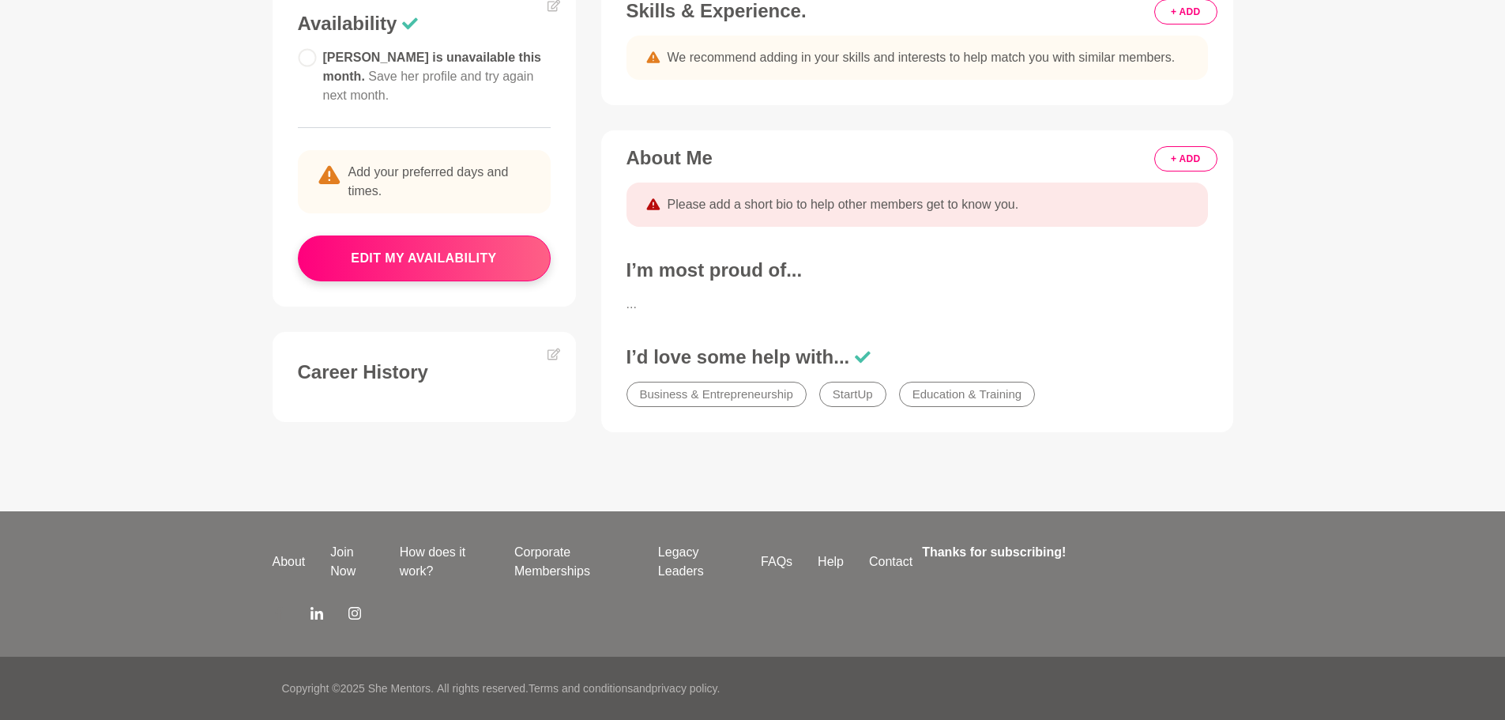
click at [276, 610] on icon at bounding box center [279, 613] width 13 height 13
click at [348, 615] on icon at bounding box center [354, 613] width 13 height 13
click at [353, 614] on icon at bounding box center [354, 613] width 13 height 13
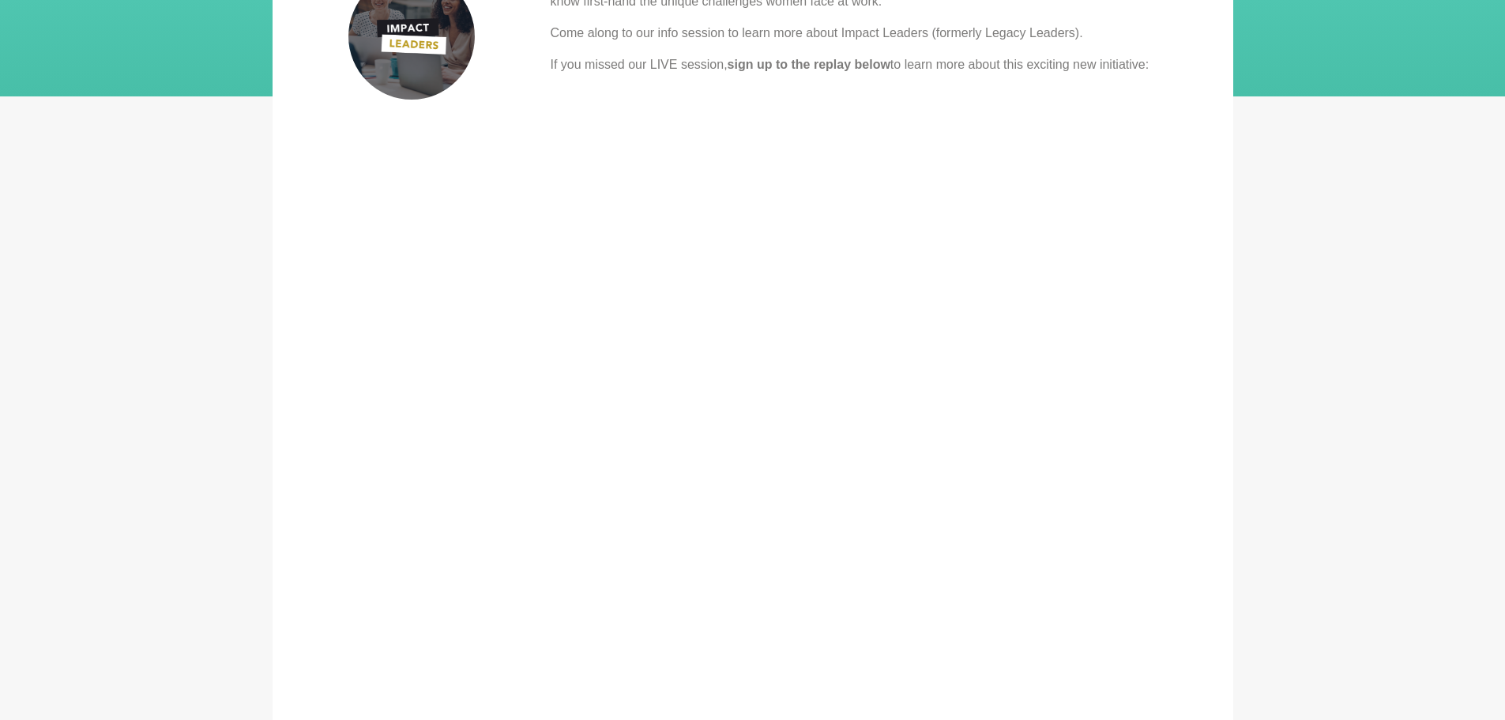
scroll to position [395, 0]
